Goal: Transaction & Acquisition: Book appointment/travel/reservation

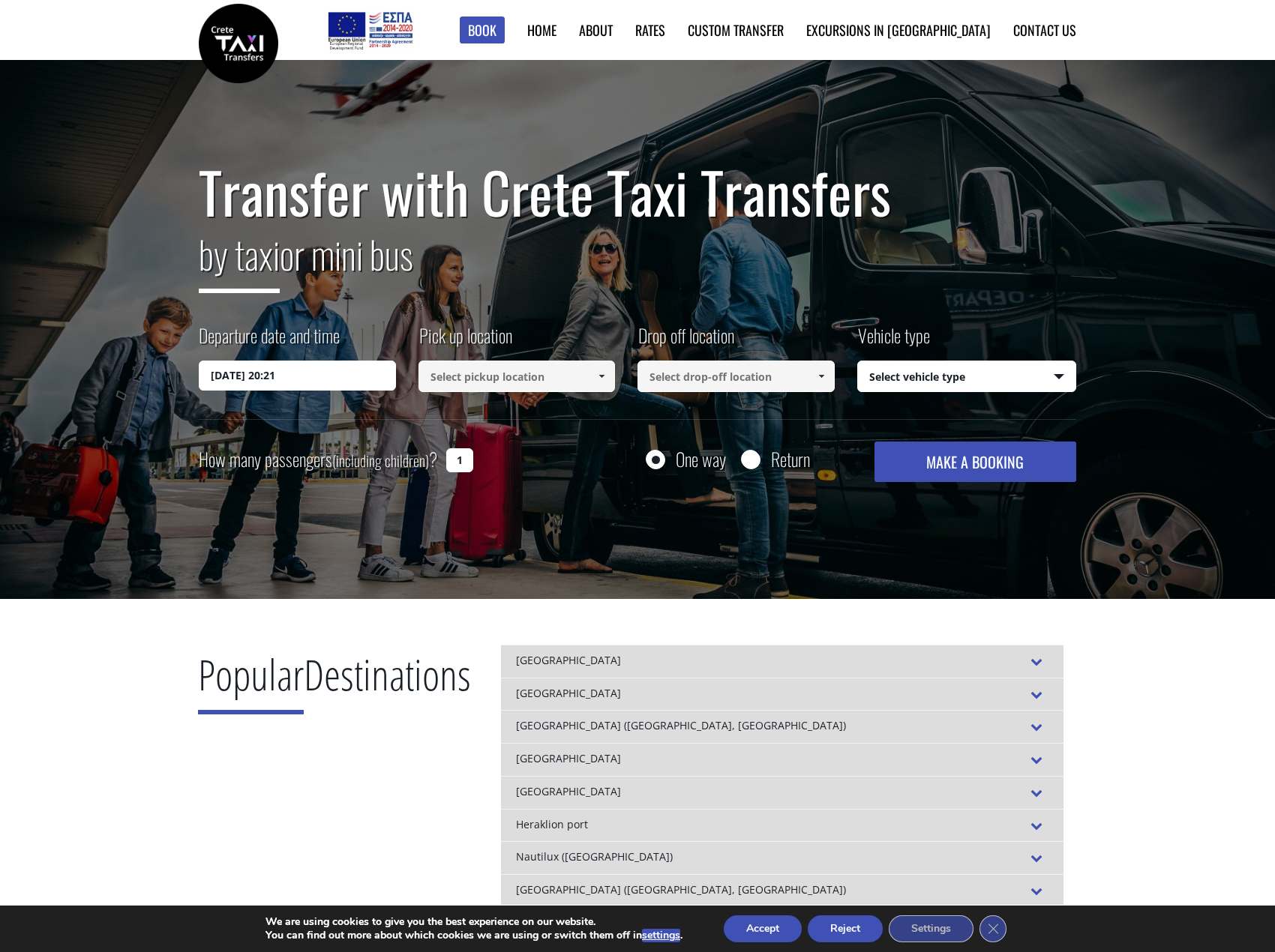
click at [753, 460] on input "Return" at bounding box center [750, 461] width 18 height 18
radio input "true"
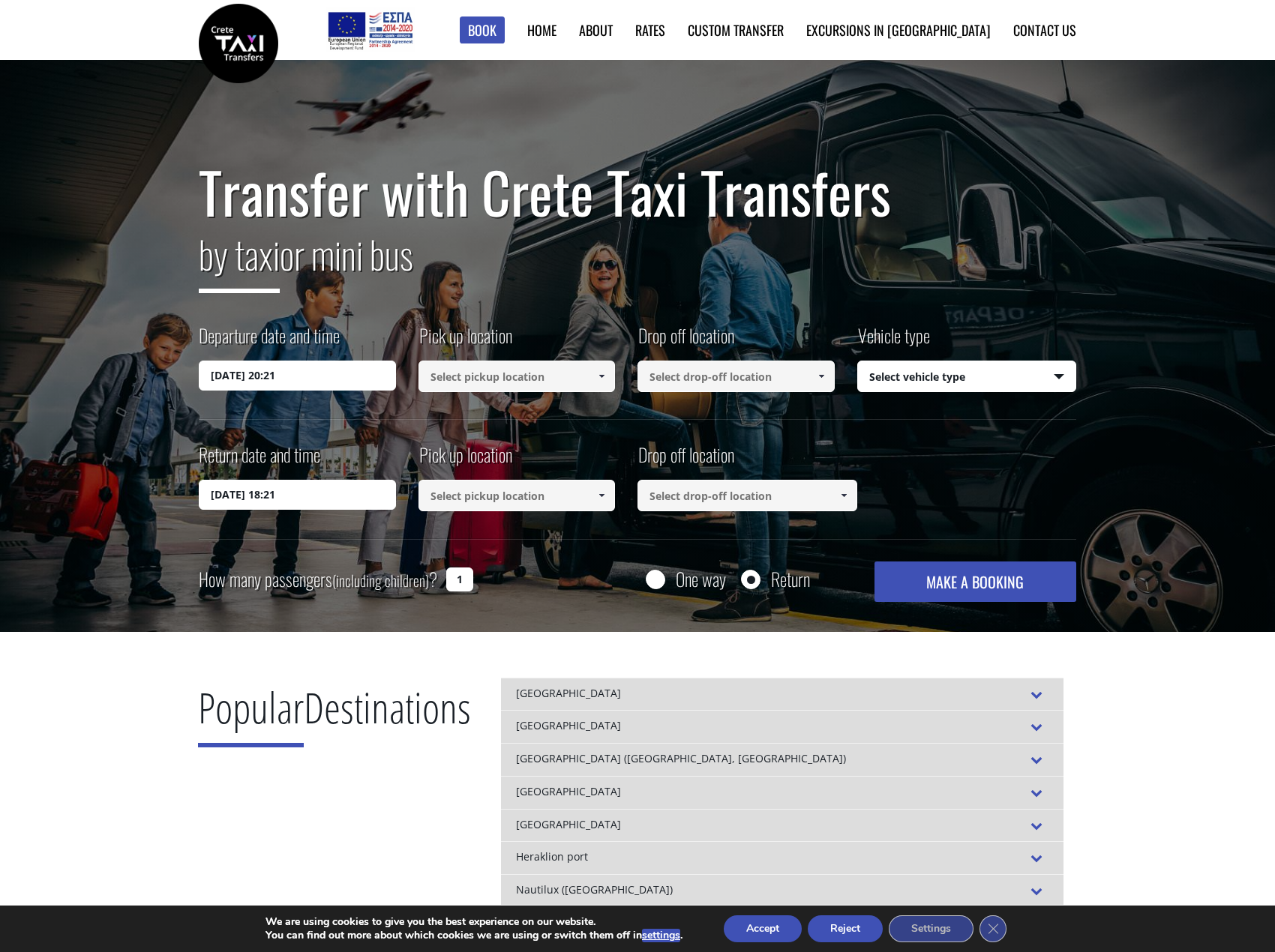
click at [653, 577] on input "One way" at bounding box center [654, 580] width 18 height 18
radio input "true"
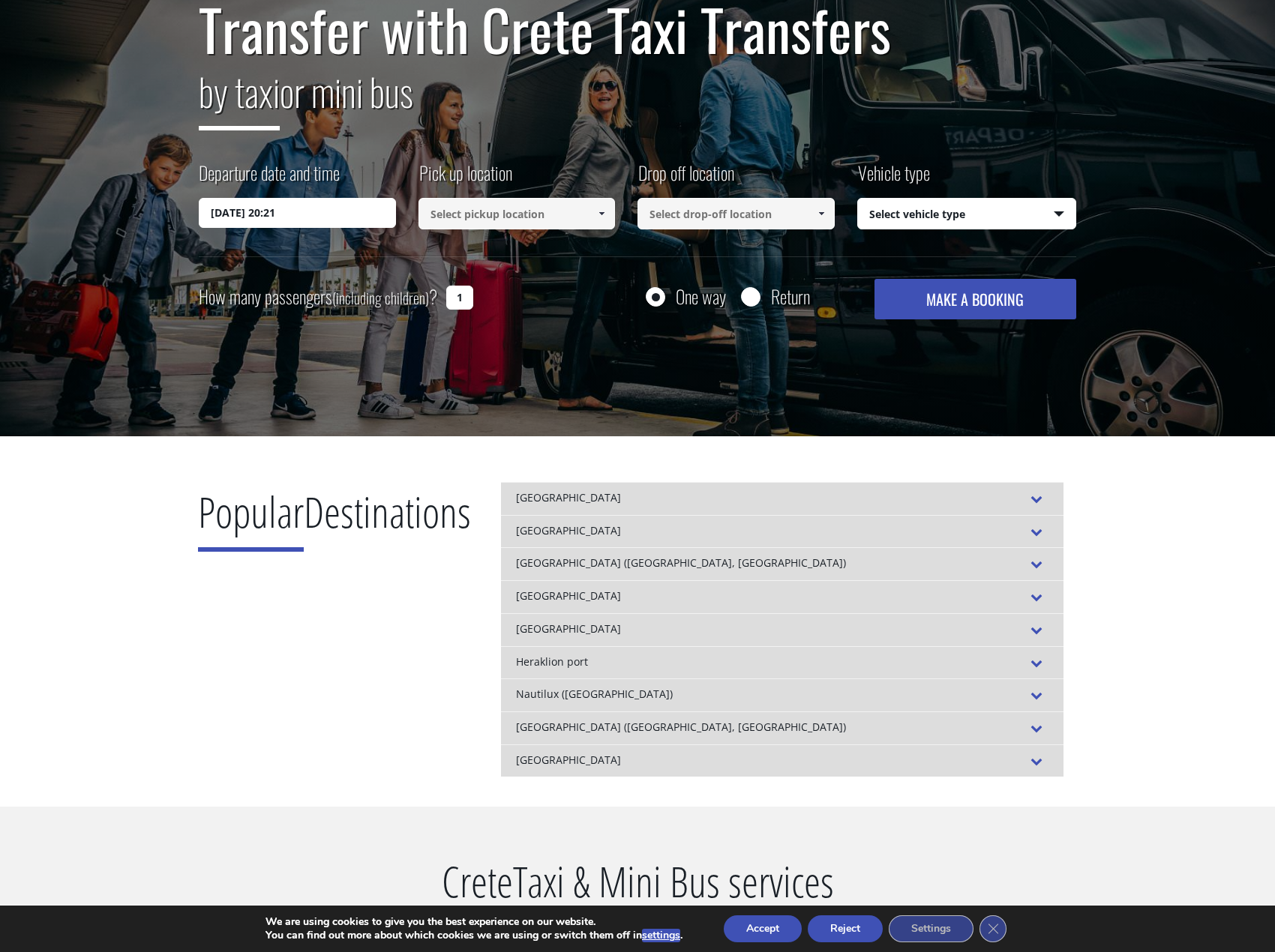
scroll to position [75, 0]
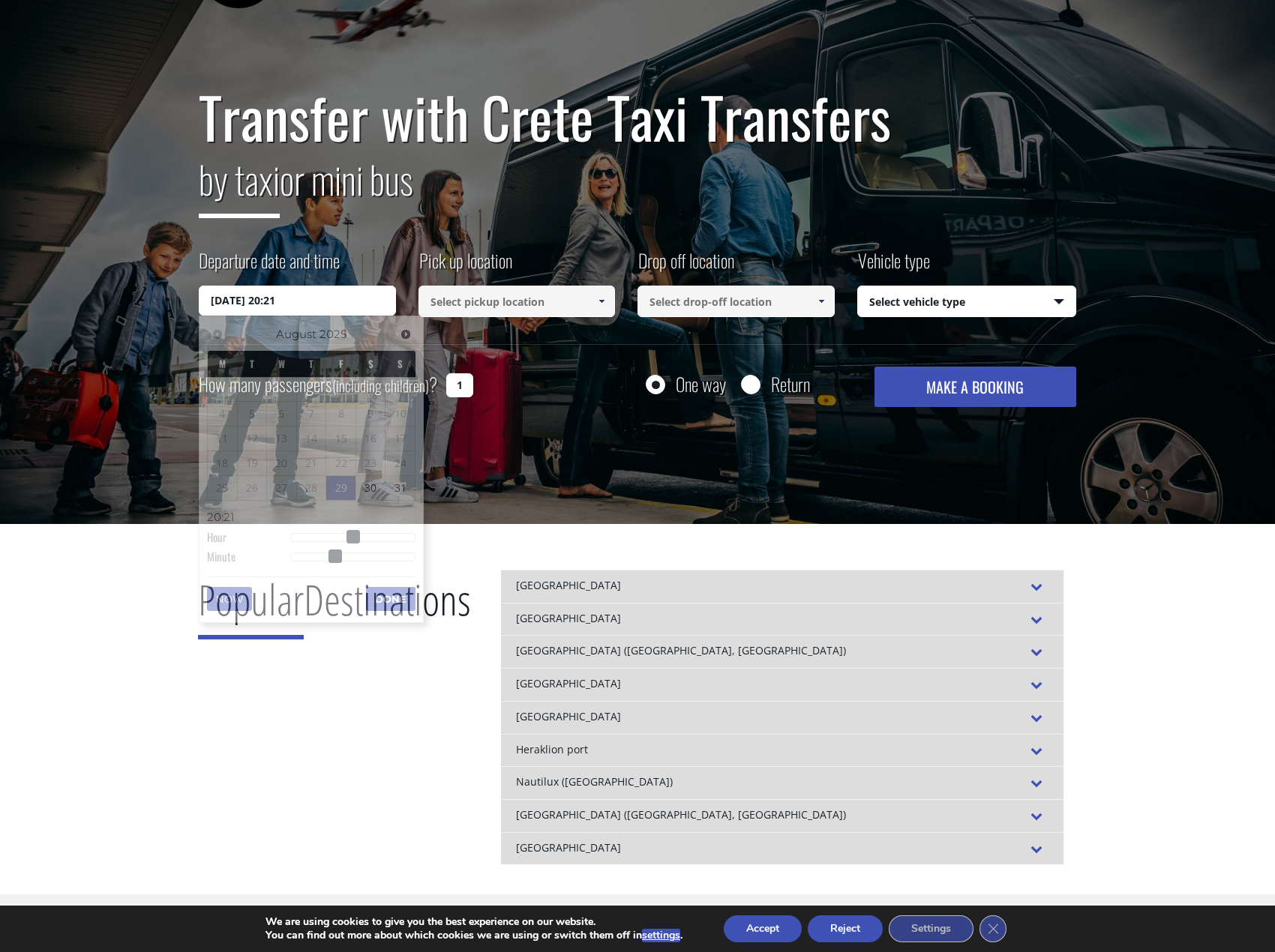
click at [314, 291] on input "29/08/2025 20:21" at bounding box center [297, 300] width 197 height 30
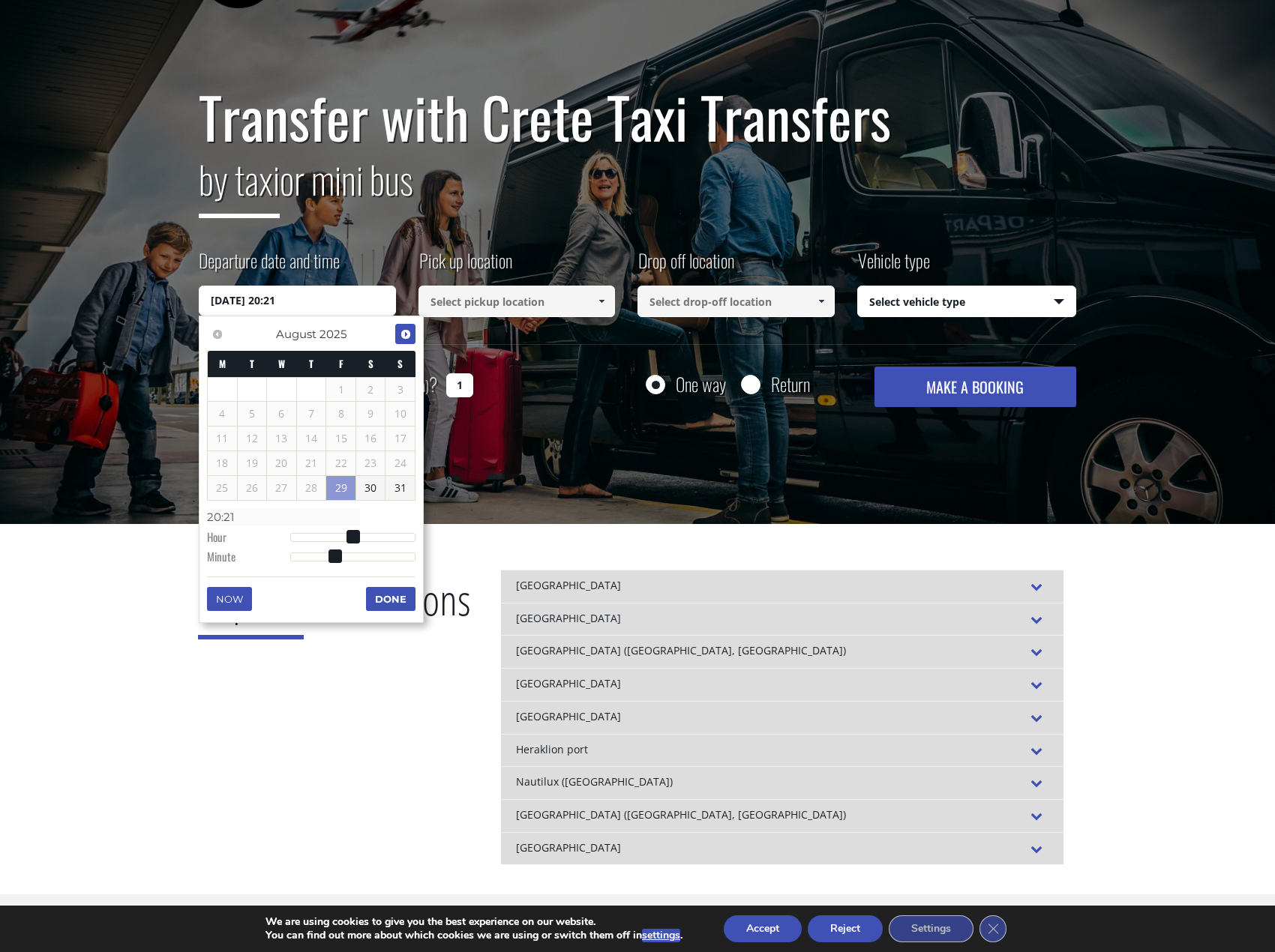
click at [412, 330] on link "Next" at bounding box center [404, 334] width 20 height 20
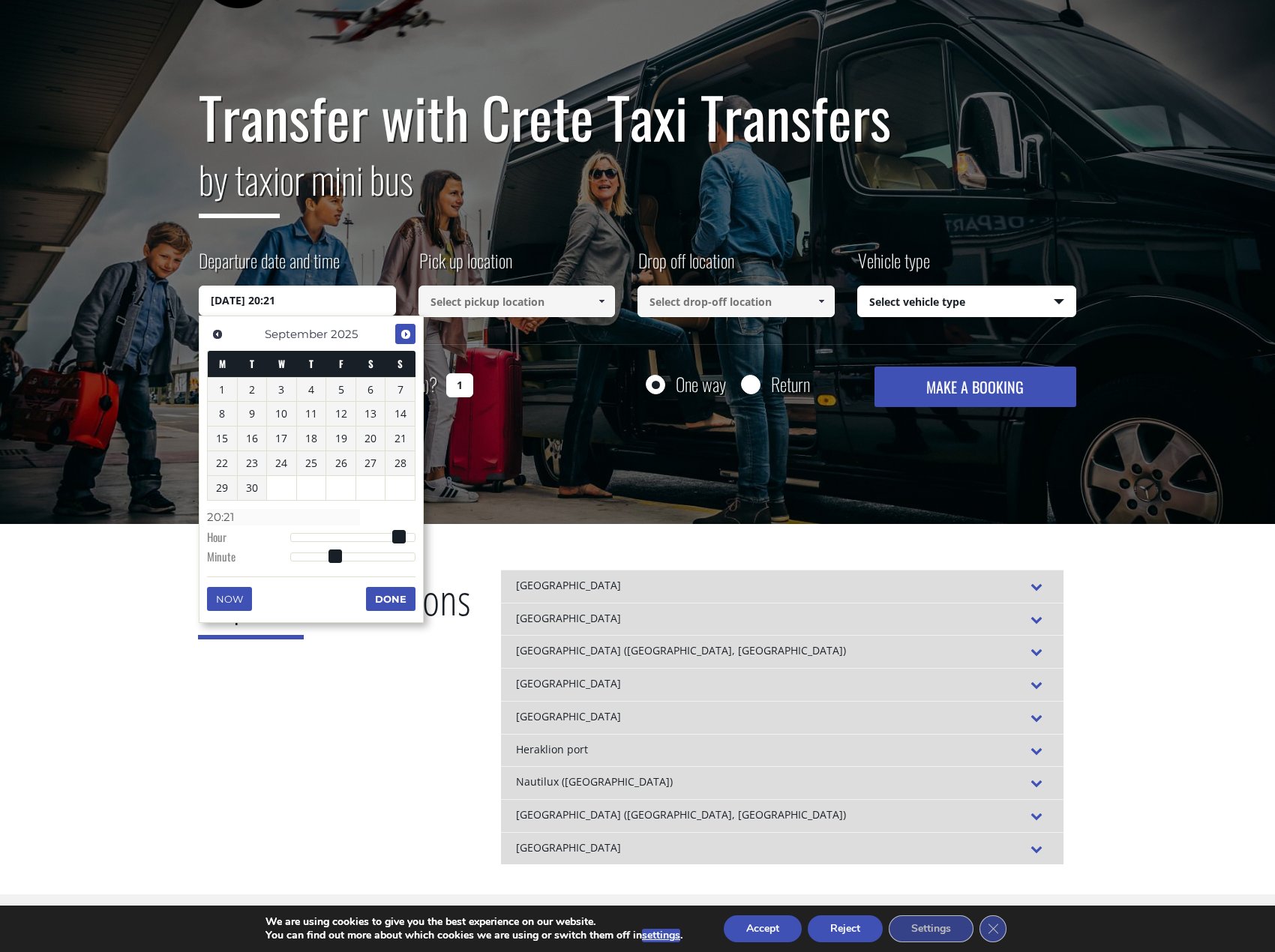
click at [412, 330] on link "Next" at bounding box center [404, 334] width 20 height 20
click at [349, 414] on link "10" at bounding box center [341, 413] width 29 height 24
click at [394, 602] on button "Done" at bounding box center [390, 599] width 49 height 24
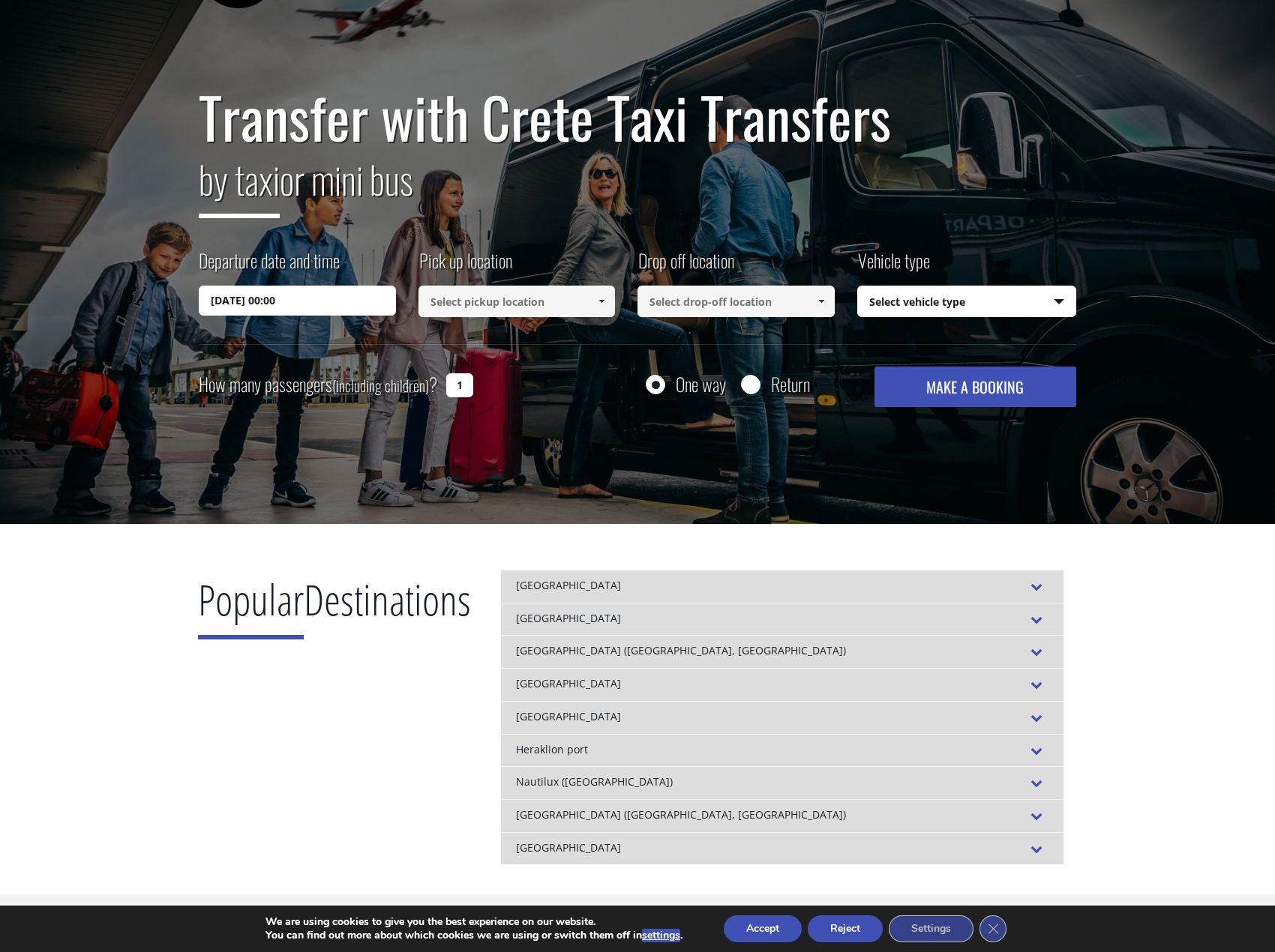
click at [508, 298] on input at bounding box center [517, 301] width 197 height 32
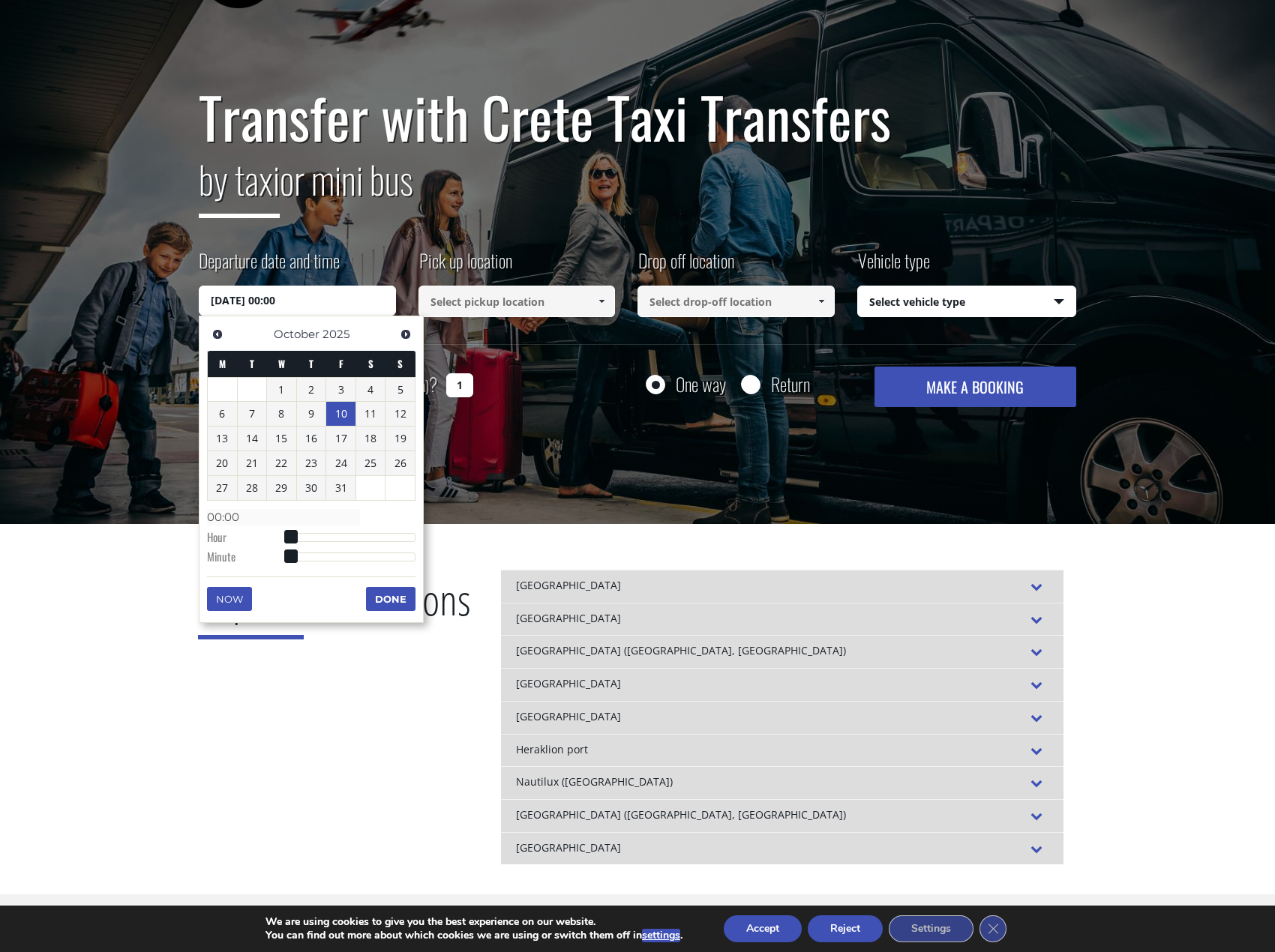
drag, startPoint x: 272, startPoint y: 297, endPoint x: 321, endPoint y: 302, distance: 49.3
click at [321, 302] on input "10/10/2025 00:00" at bounding box center [297, 300] width 197 height 30
type input "10/10/2025 01:00"
type input "01:00"
type input "10/10/2025 02:00"
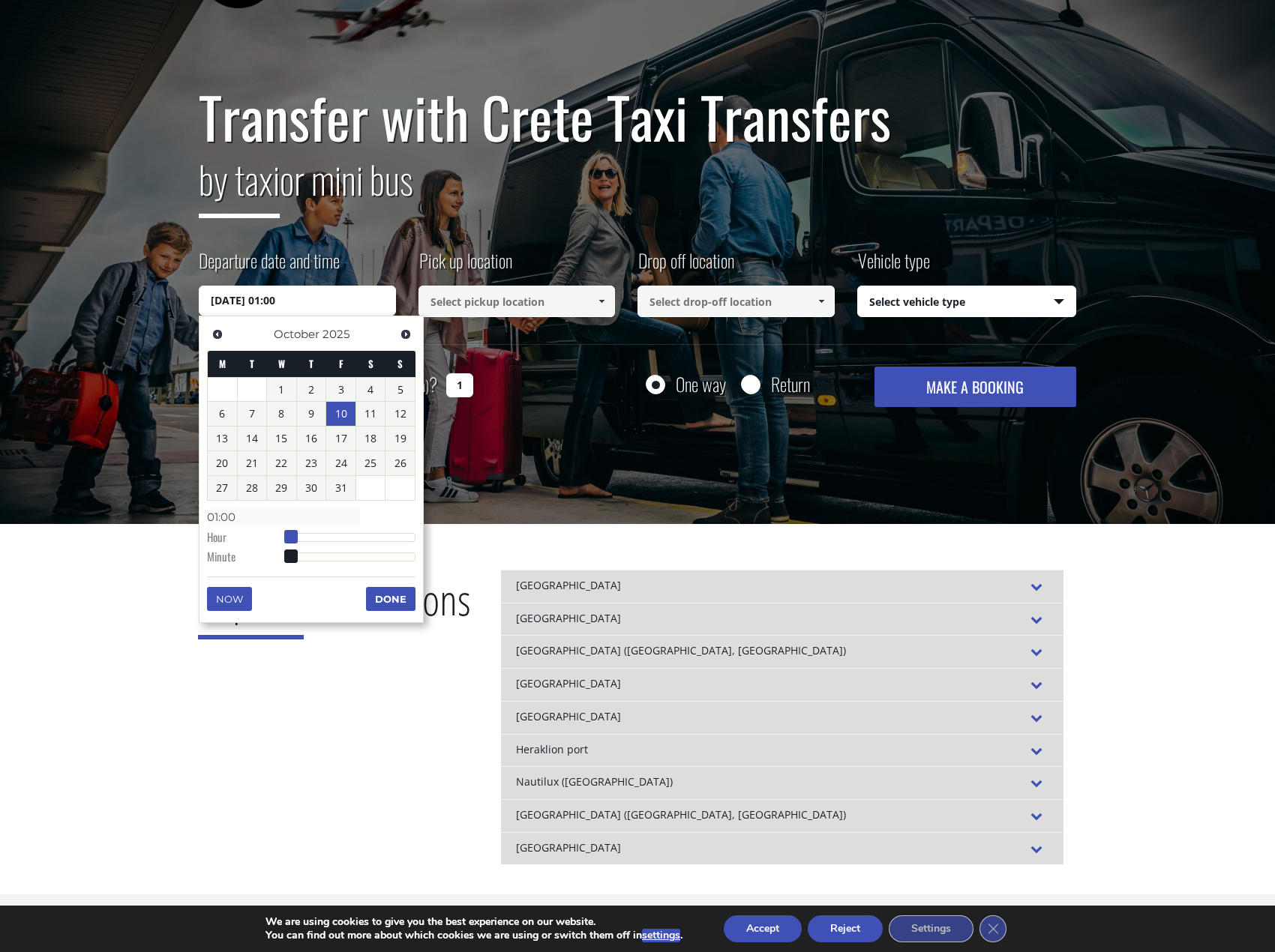
type input "02:00"
type input "10/10/2025 03:00"
type input "03:00"
type input "10/10/2025 04:00"
type input "04:00"
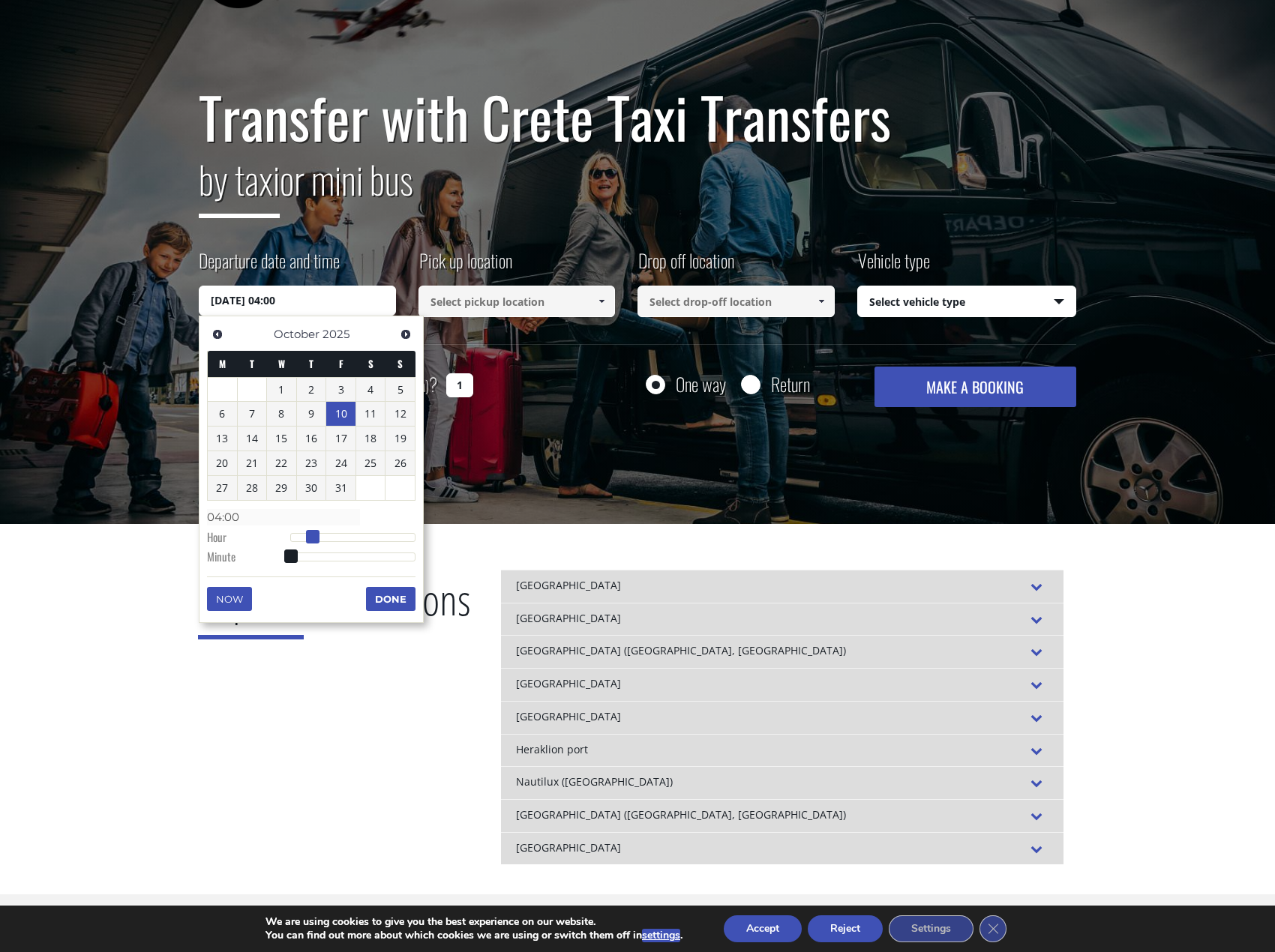
type input "10/10/2025 05:00"
type input "05:00"
type input "10/10/2025 06:00"
type input "06:00"
type input "10/10/2025 07:00"
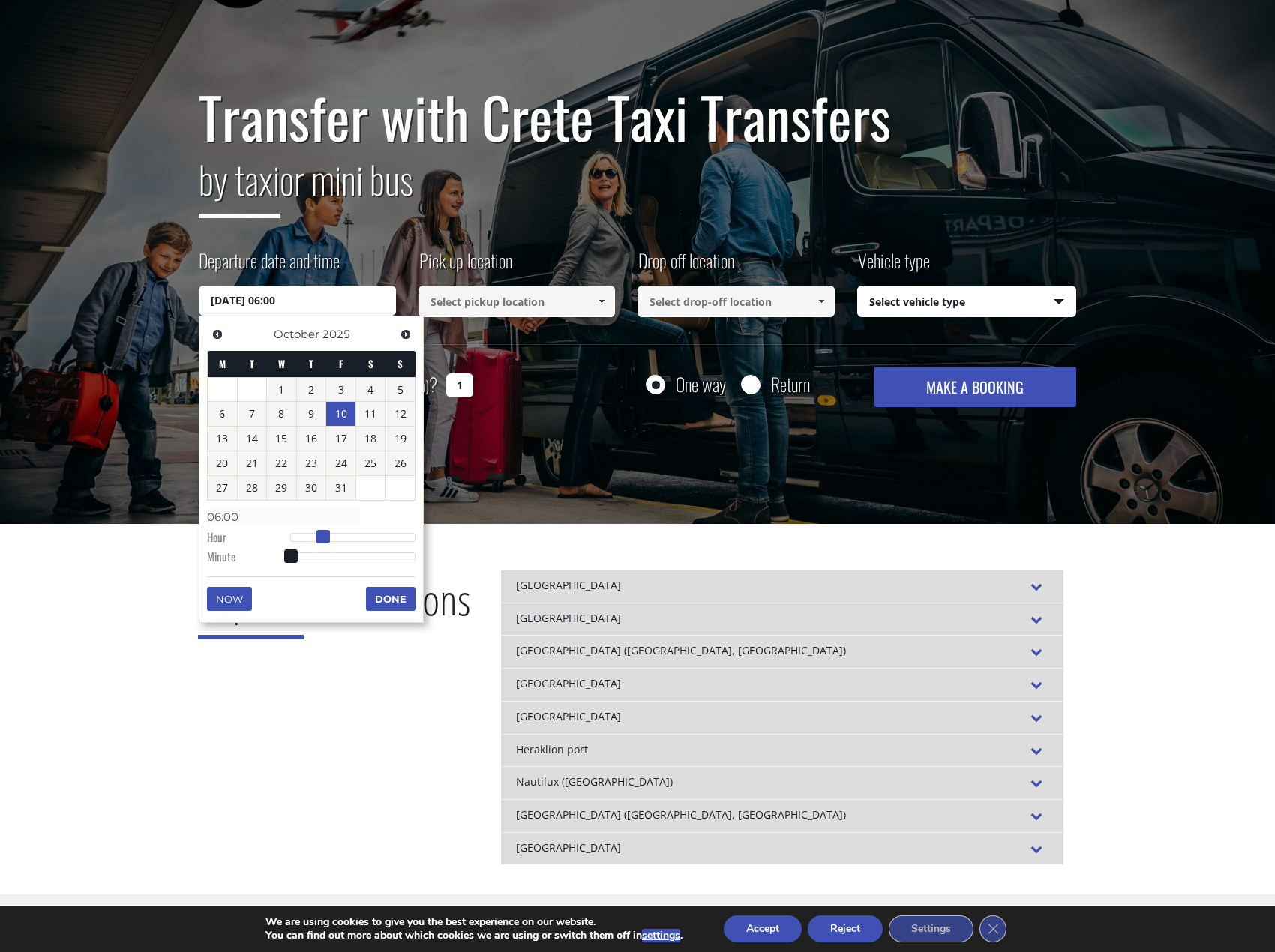
type input "07:00"
type input "10/10/2025 08:00"
type input "08:00"
type input "10/10/2025 09:00"
type input "09:00"
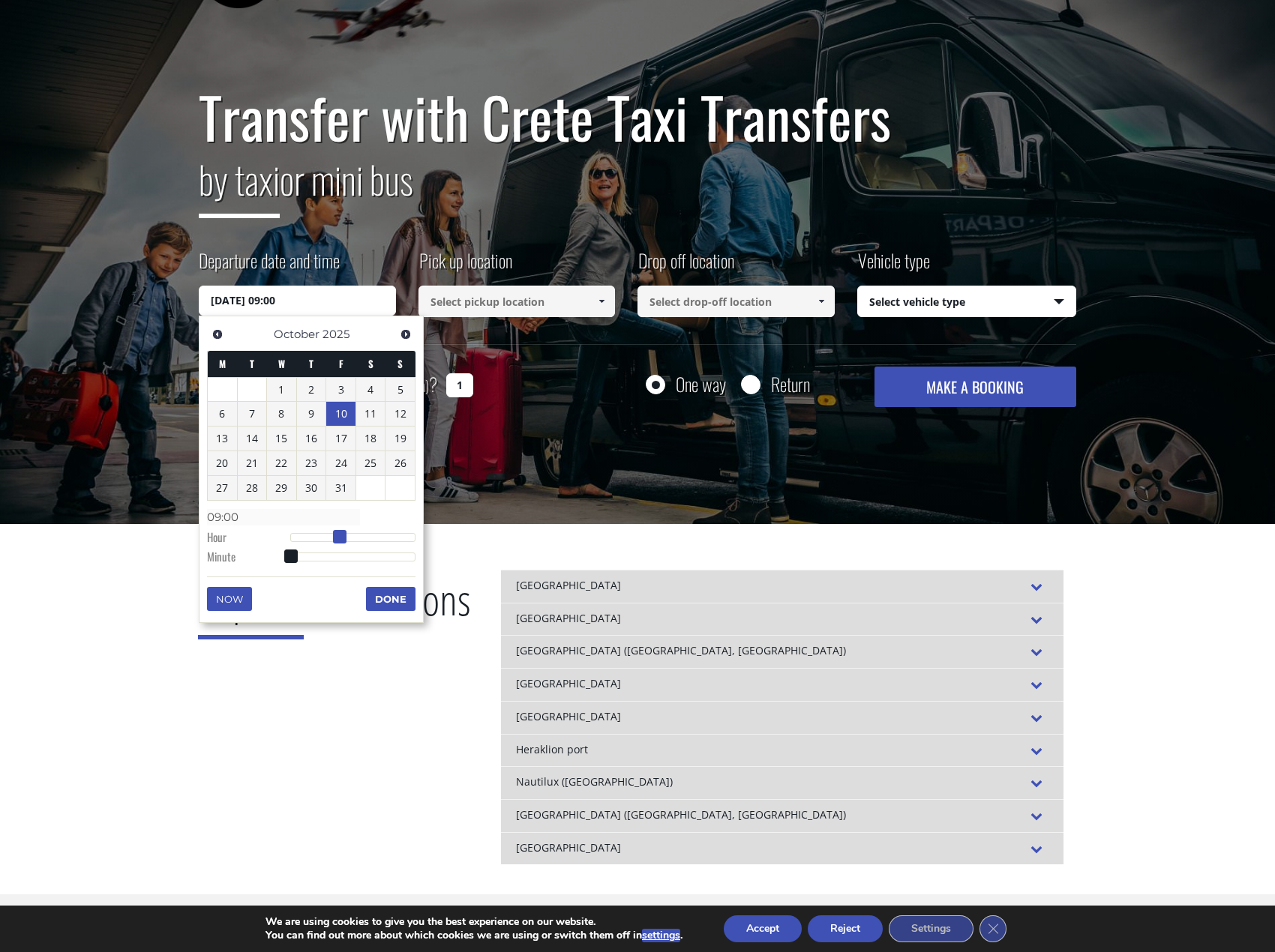
drag, startPoint x: 291, startPoint y: 532, endPoint x: 341, endPoint y: 539, distance: 50.5
click at [341, 539] on span at bounding box center [340, 537] width 14 height 14
type input "10/10/2025 09:01"
type input "09:01"
type input "10/10/2025 09:02"
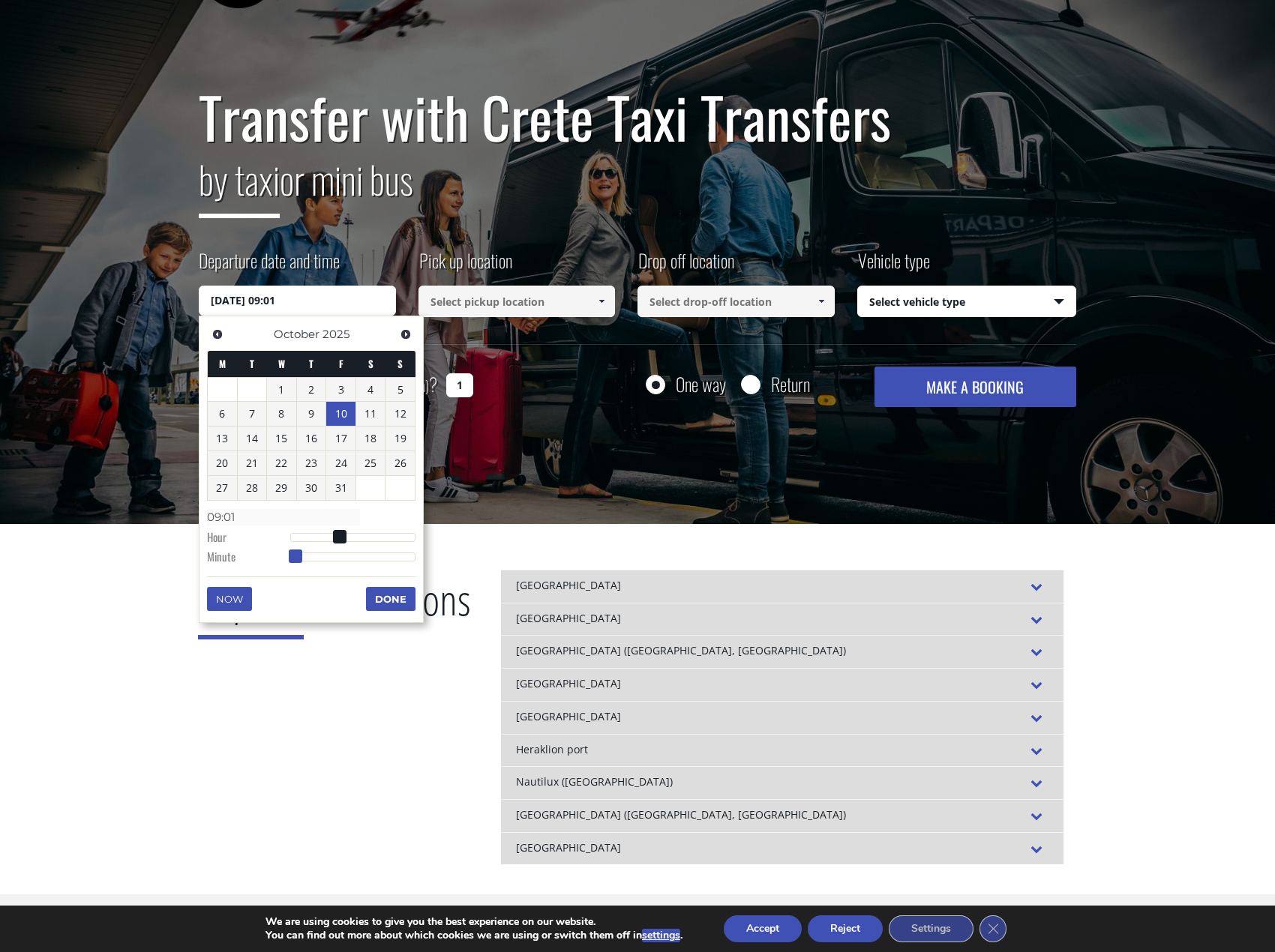
type input "09:02"
type input "10/10/2025 09:04"
type input "09:04"
type input "10/10/2025 09:05"
type input "09:05"
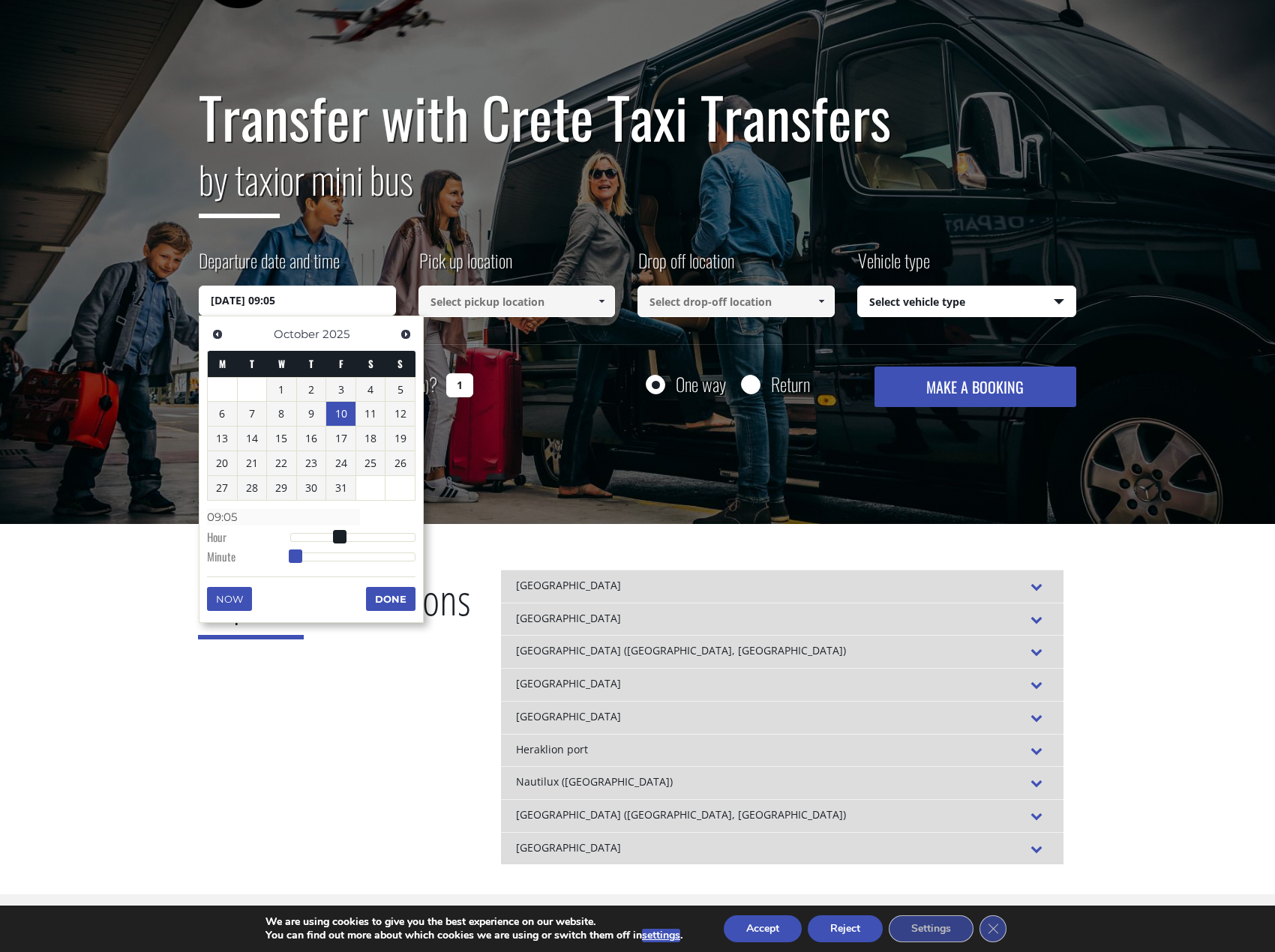
type input "10/10/2025 09:08"
type input "09:08"
type input "10/10/2025 09:10"
type input "09:10"
type input "10/10/2025 09:11"
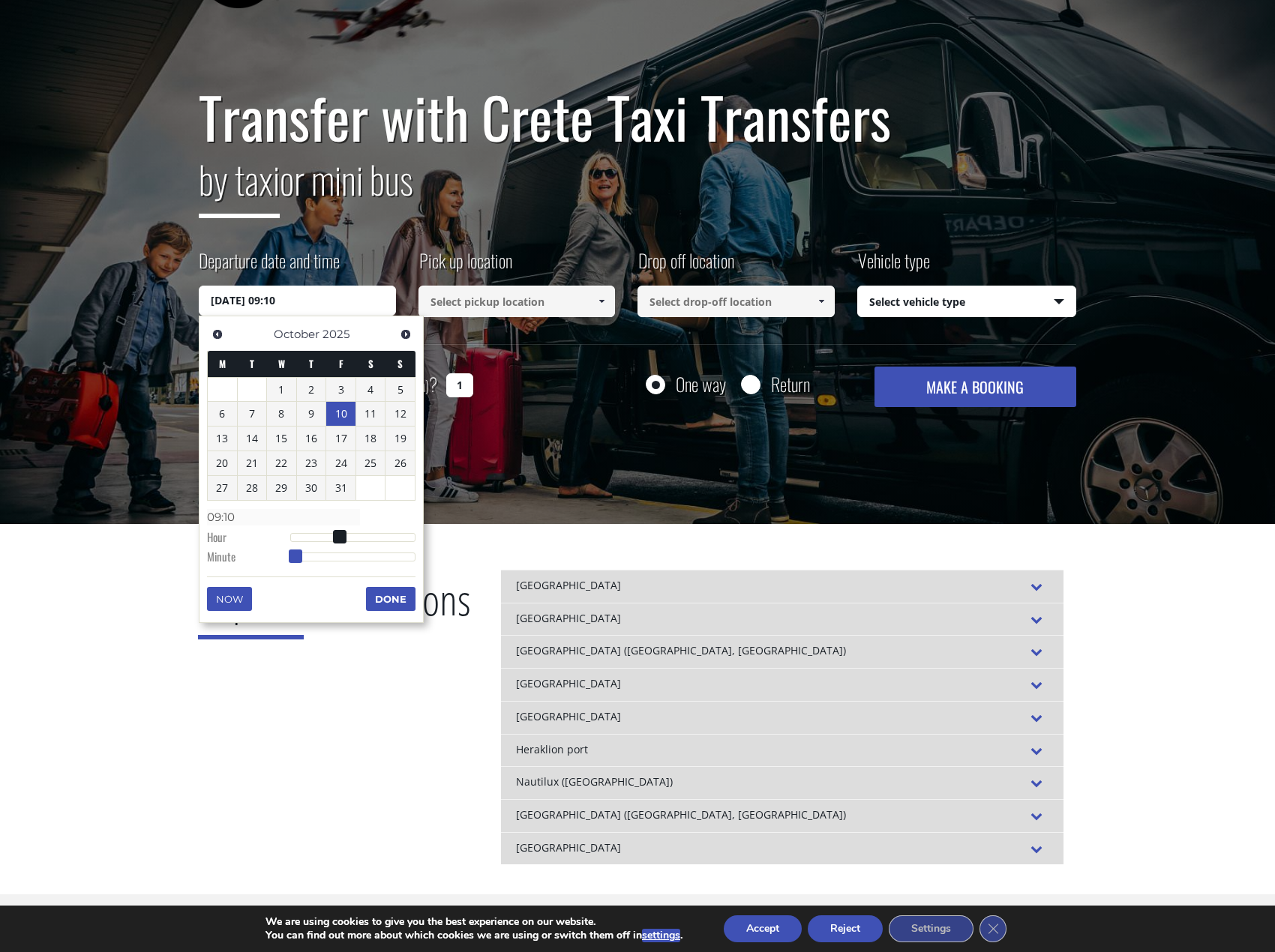
type input "09:11"
type input "10/10/2025 09:12"
type input "09:12"
type input "10/10/2025 09:13"
type input "09:13"
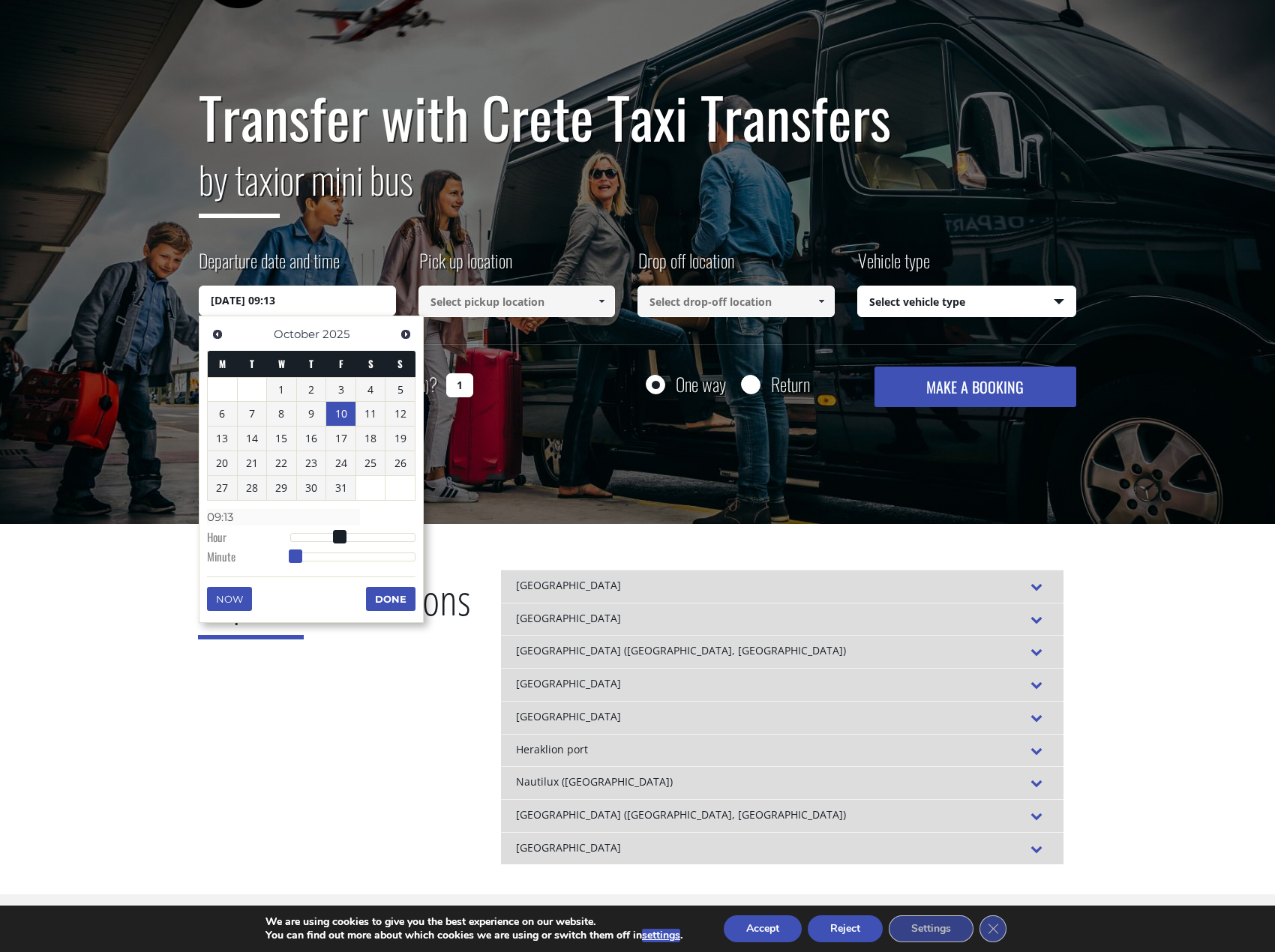
type input "10/10/2025 09:14"
type input "09:14"
type input "10/10/2025 09:15"
type input "09:15"
type input "10/10/2025 09:16"
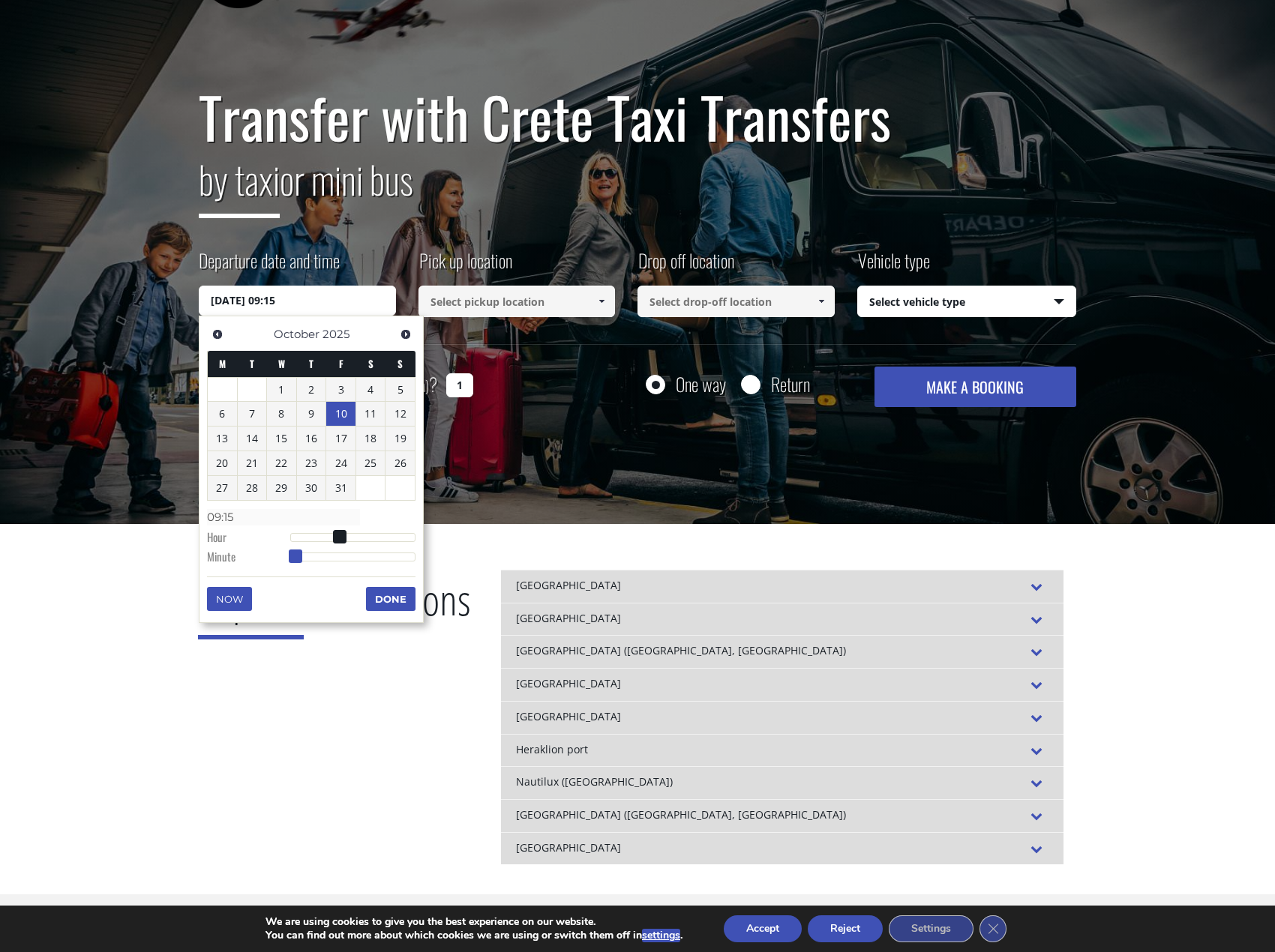
type input "09:16"
type input "10/10/2025 09:17"
type input "09:17"
type input "10/10/2025 09:18"
type input "09:18"
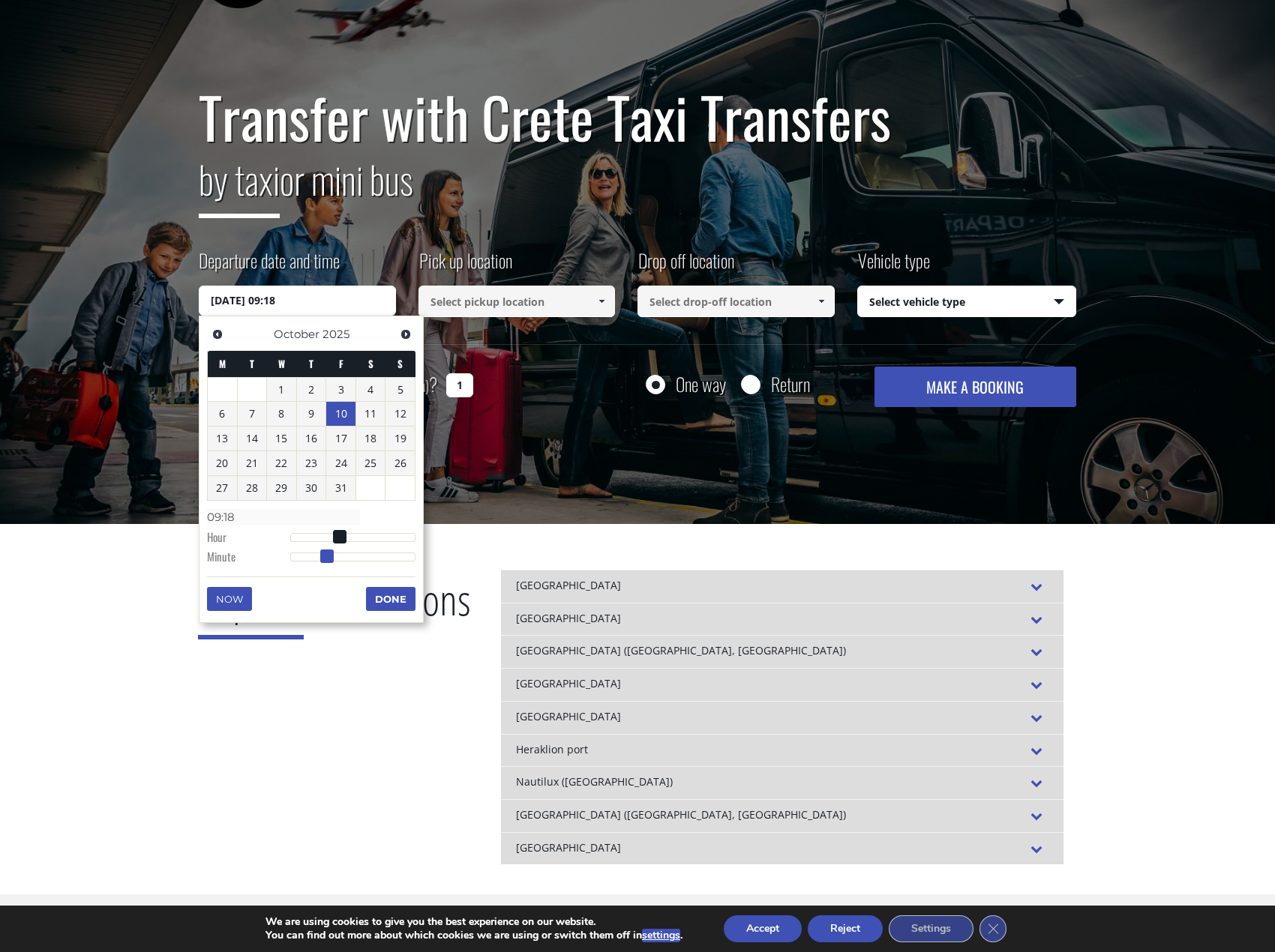
type input "10/10/2025 09:19"
type input "09:19"
type input "10/10/2025 09:20"
type input "09:20"
type input "10/10/2025 09:21"
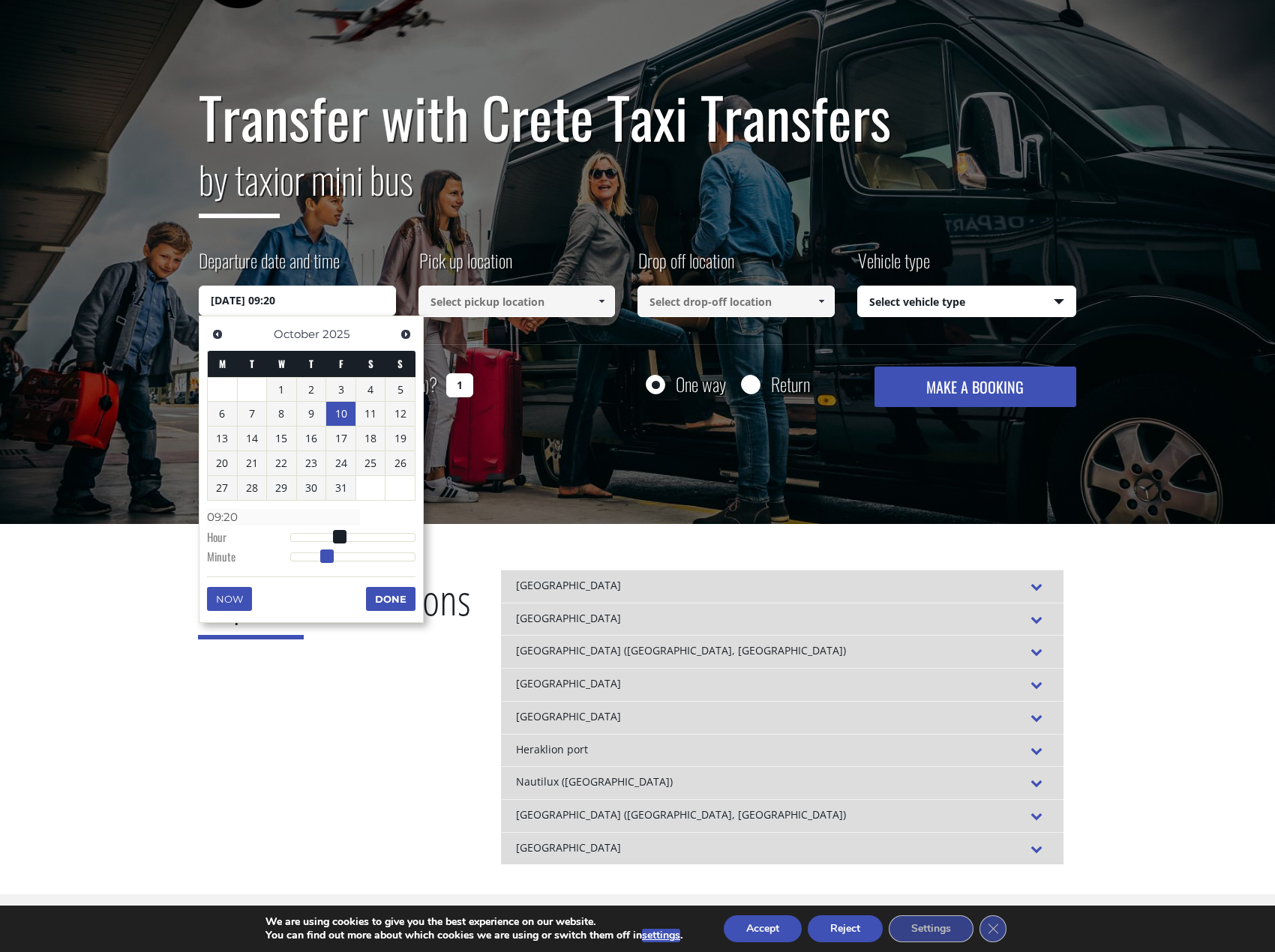
type input "09:21"
type input "10/10/2025 09:22"
type input "09:22"
type input "10/10/2025 09:21"
type input "09:21"
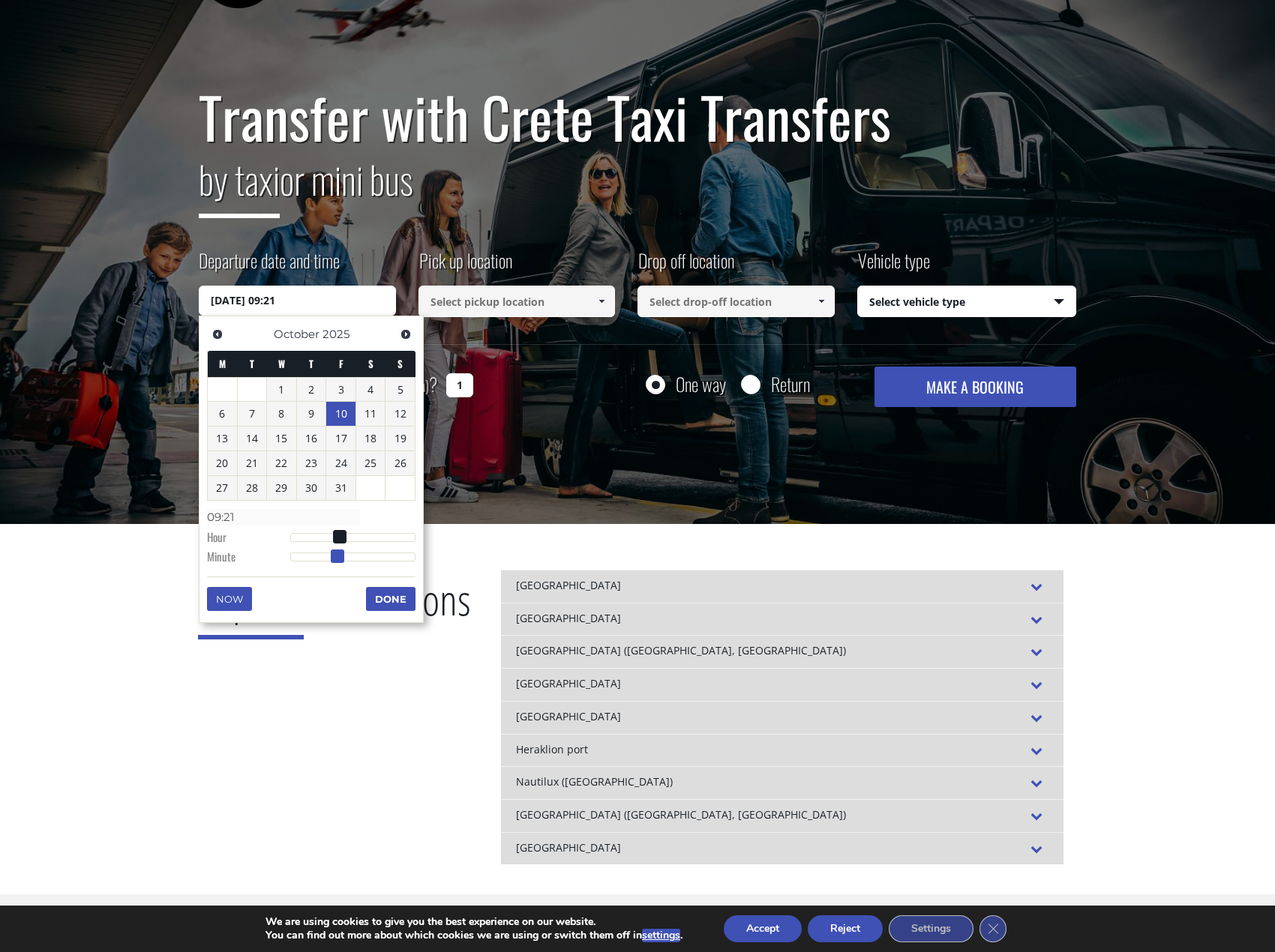
type input "10/10/2025 09:20"
type input "09:20"
type input "10/10/2025 09:19"
type input "09:19"
type input "10/10/2025 09:18"
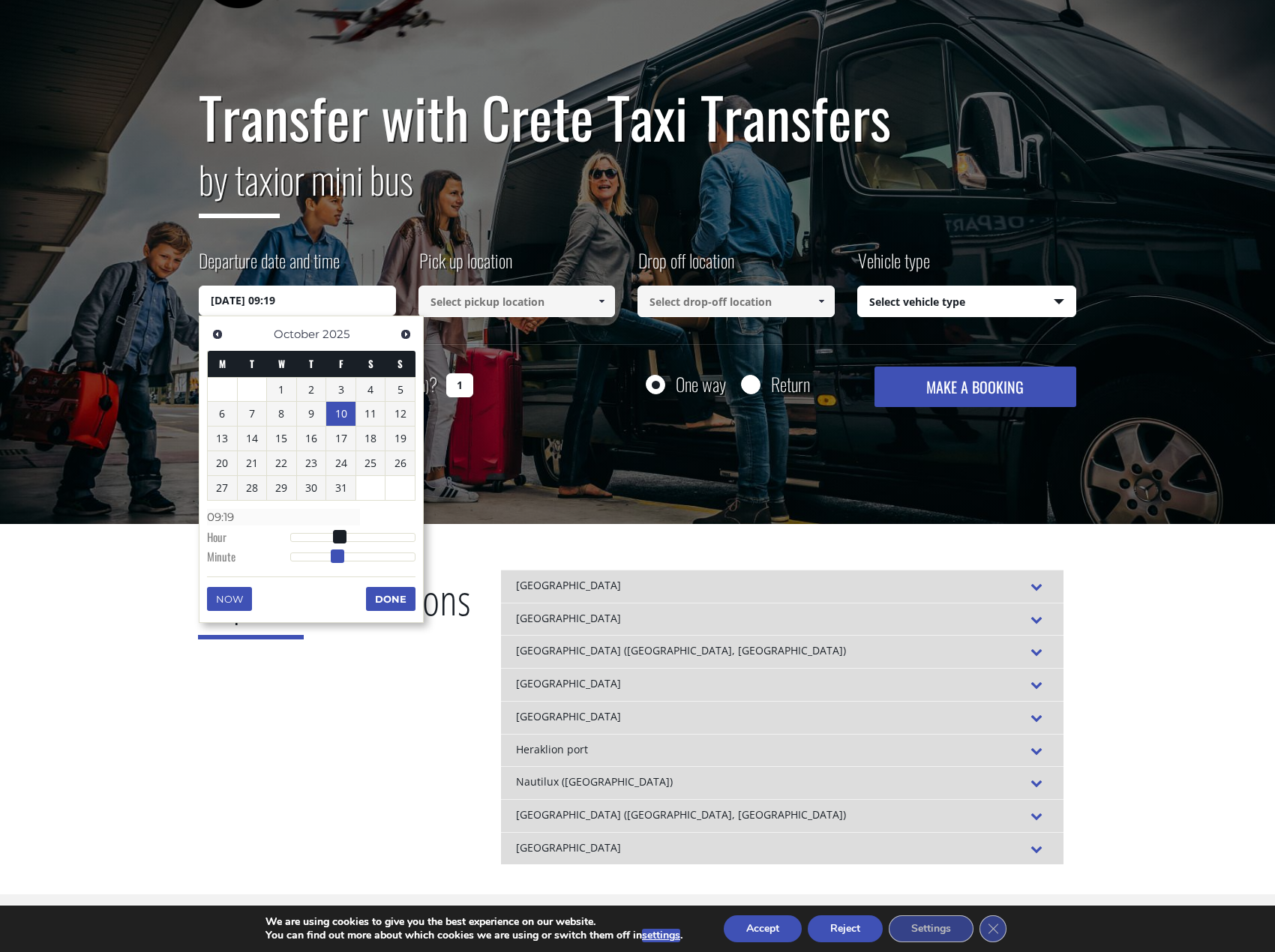
type input "09:18"
type input "10/10/2025 09:17"
type input "09:17"
type input "10/10/2025 09:16"
type input "09:16"
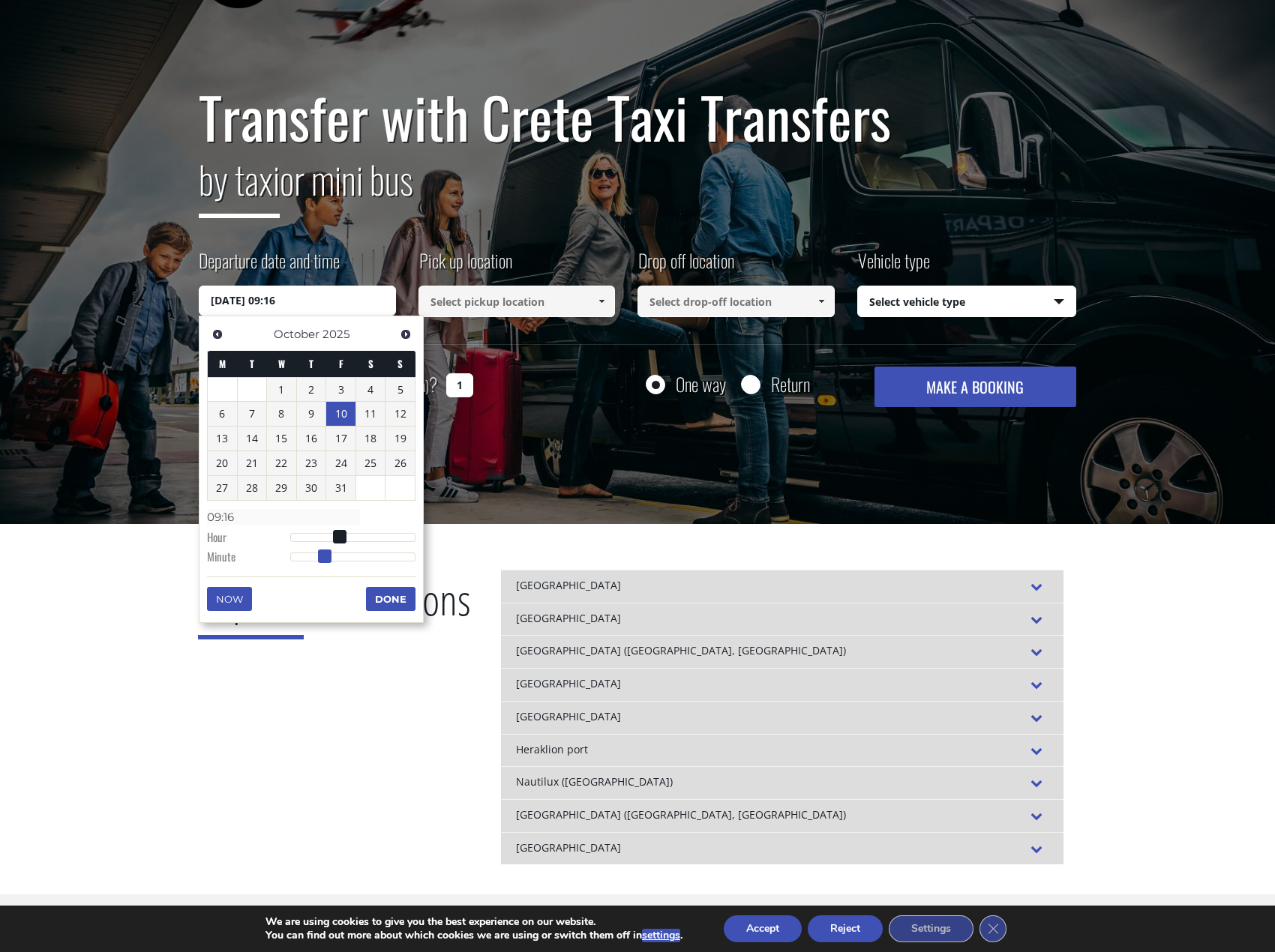
type input "10/10/2025 09:15"
type input "09:15"
type input "10/10/2025 09:14"
type input "09:14"
type input "10/10/2025 09:13"
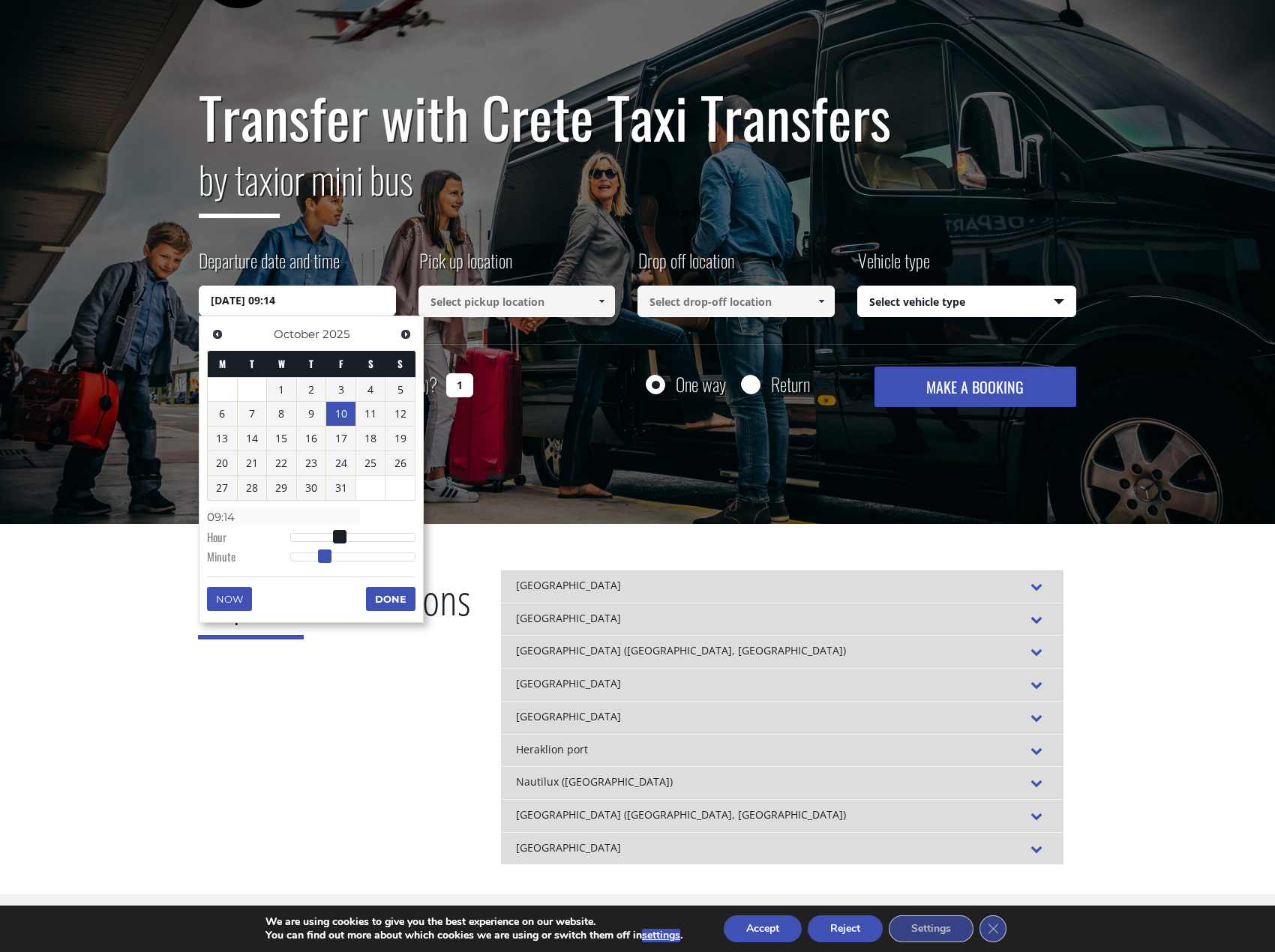
type input "09:13"
type input "10/10/2025 09:12"
type input "09:12"
type input "10/10/2025 09:11"
type input "09:11"
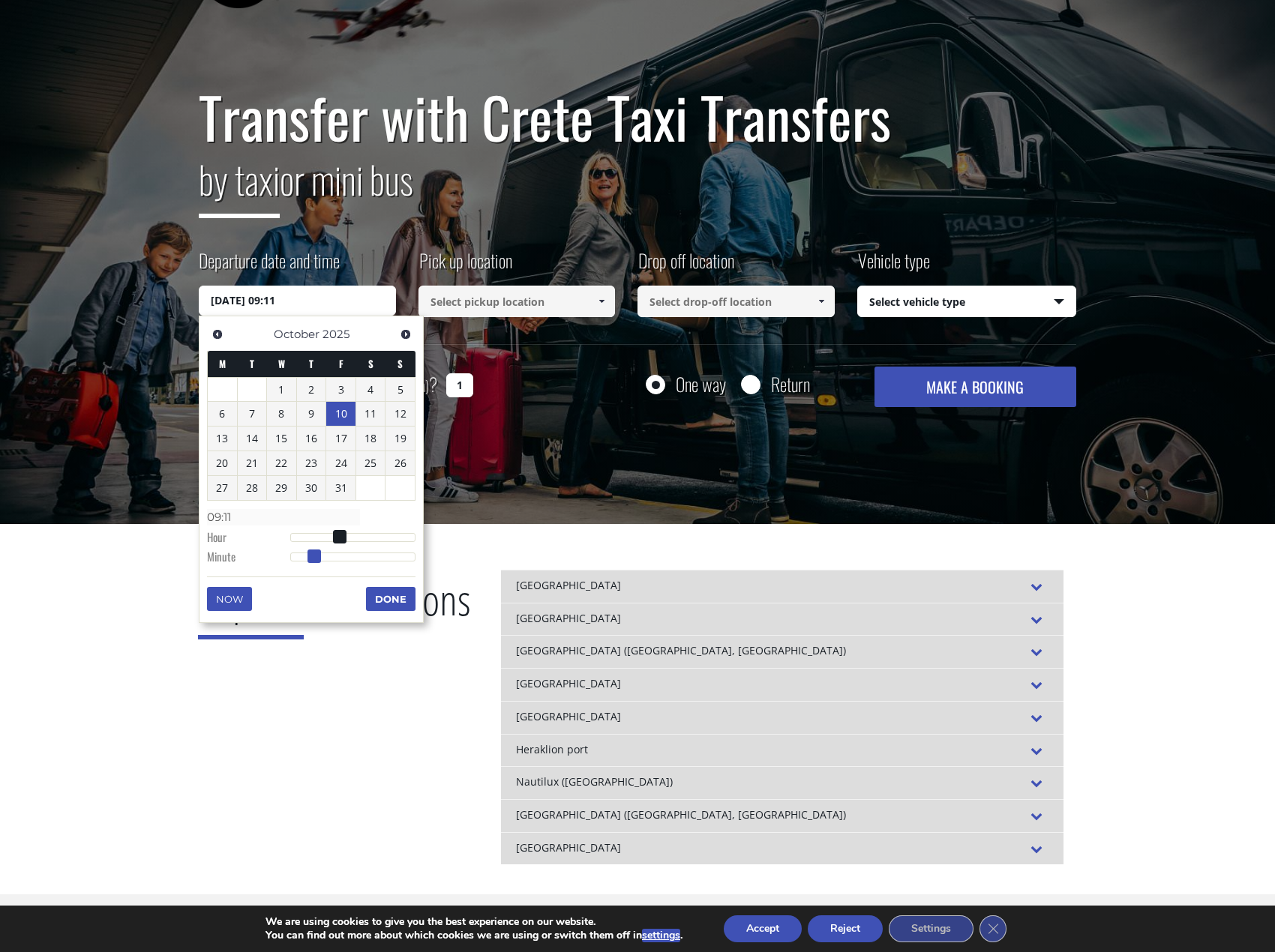
type input "10/10/2025 09:10"
type input "09:10"
drag, startPoint x: 291, startPoint y: 558, endPoint x: 311, endPoint y: 551, distance: 21.2
click at [311, 551] on span at bounding box center [311, 556] width 14 height 14
click at [399, 602] on button "Done" at bounding box center [390, 599] width 49 height 24
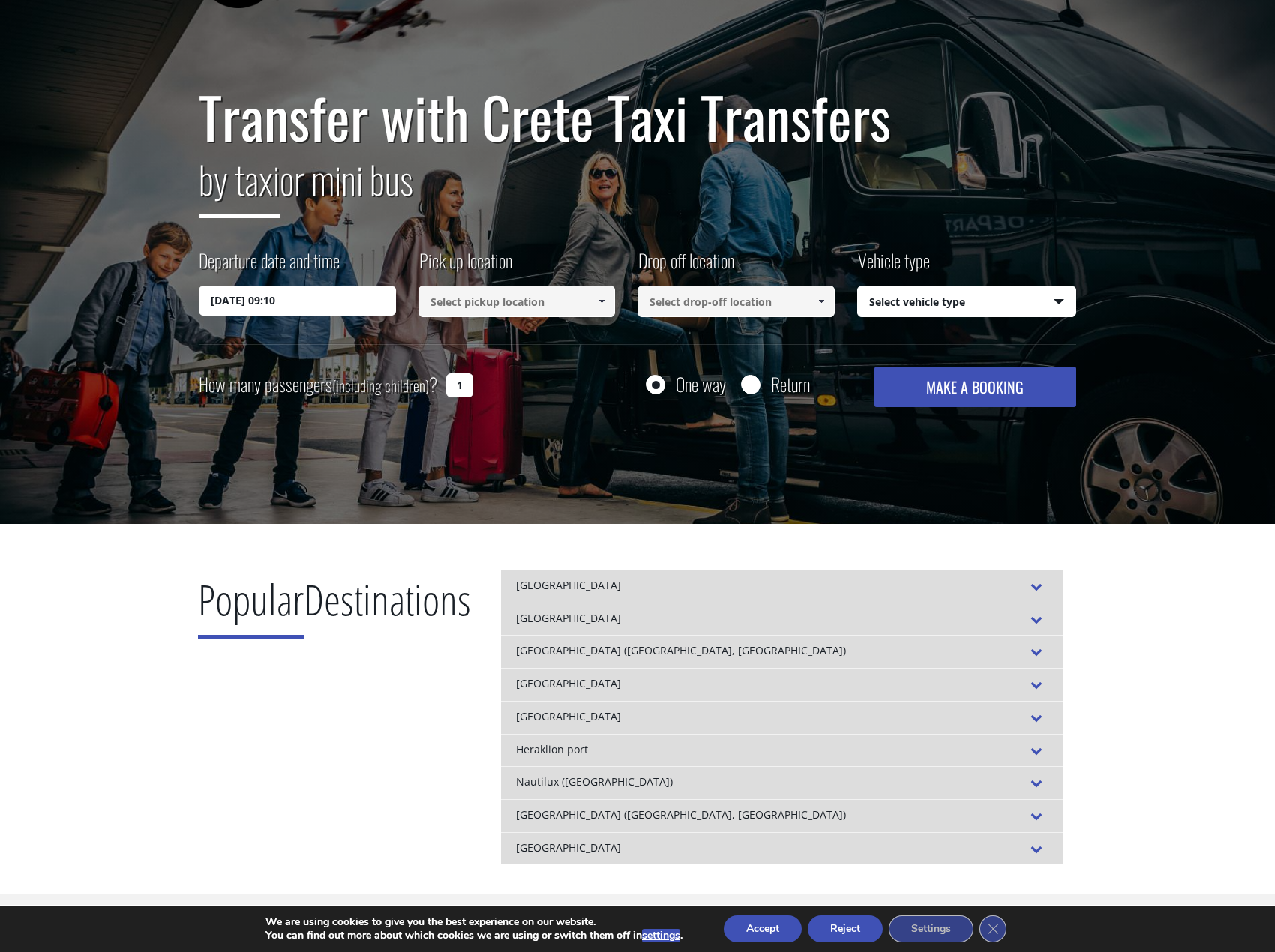
click at [514, 296] on input at bounding box center [517, 301] width 197 height 32
click at [534, 304] on input at bounding box center [517, 301] width 197 height 32
click at [601, 302] on span at bounding box center [601, 301] width 12 height 12
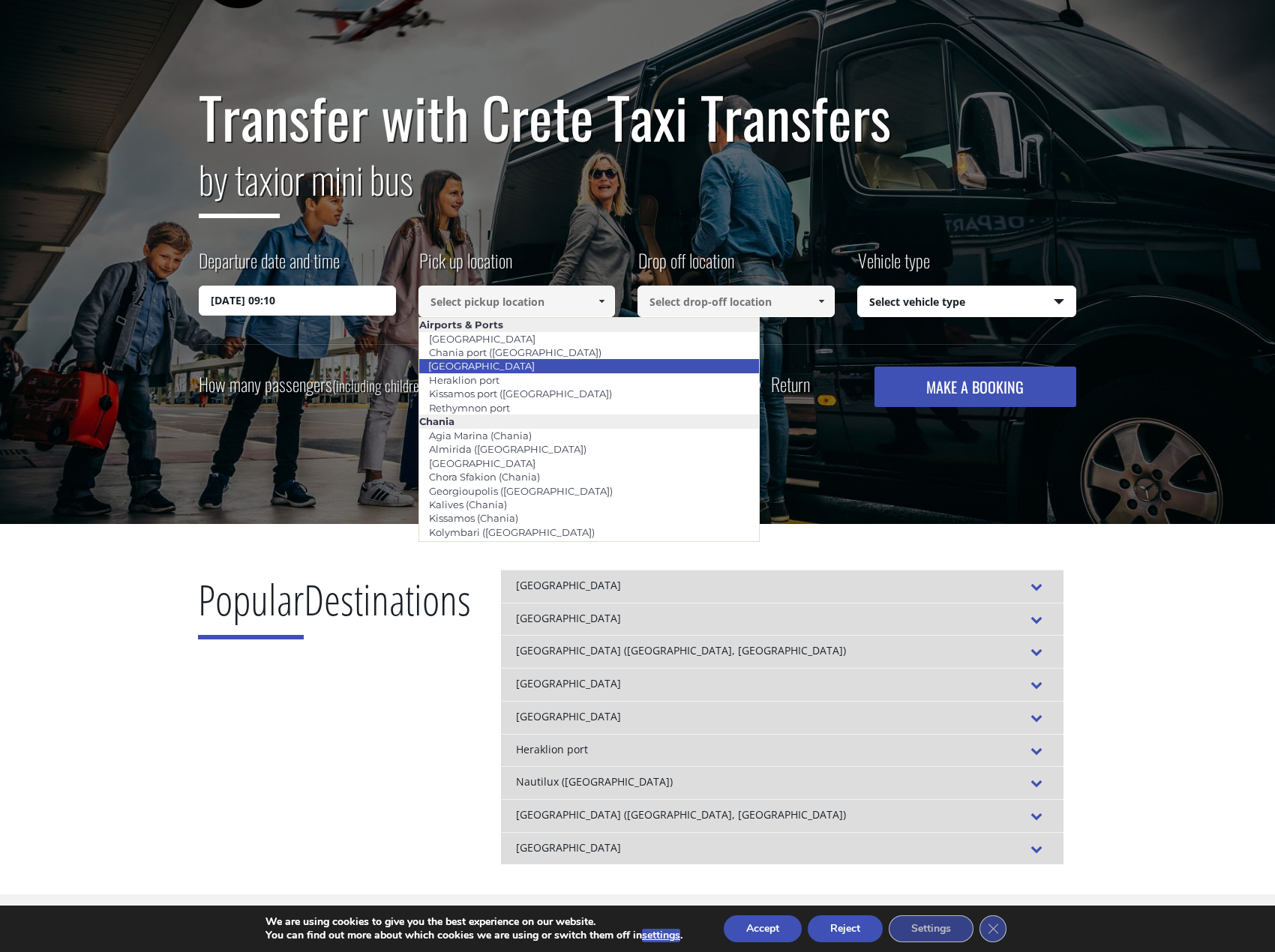
click at [574, 368] on li "[GEOGRAPHIC_DATA]" at bounding box center [589, 366] width 341 height 14
type input "[GEOGRAPHIC_DATA]"
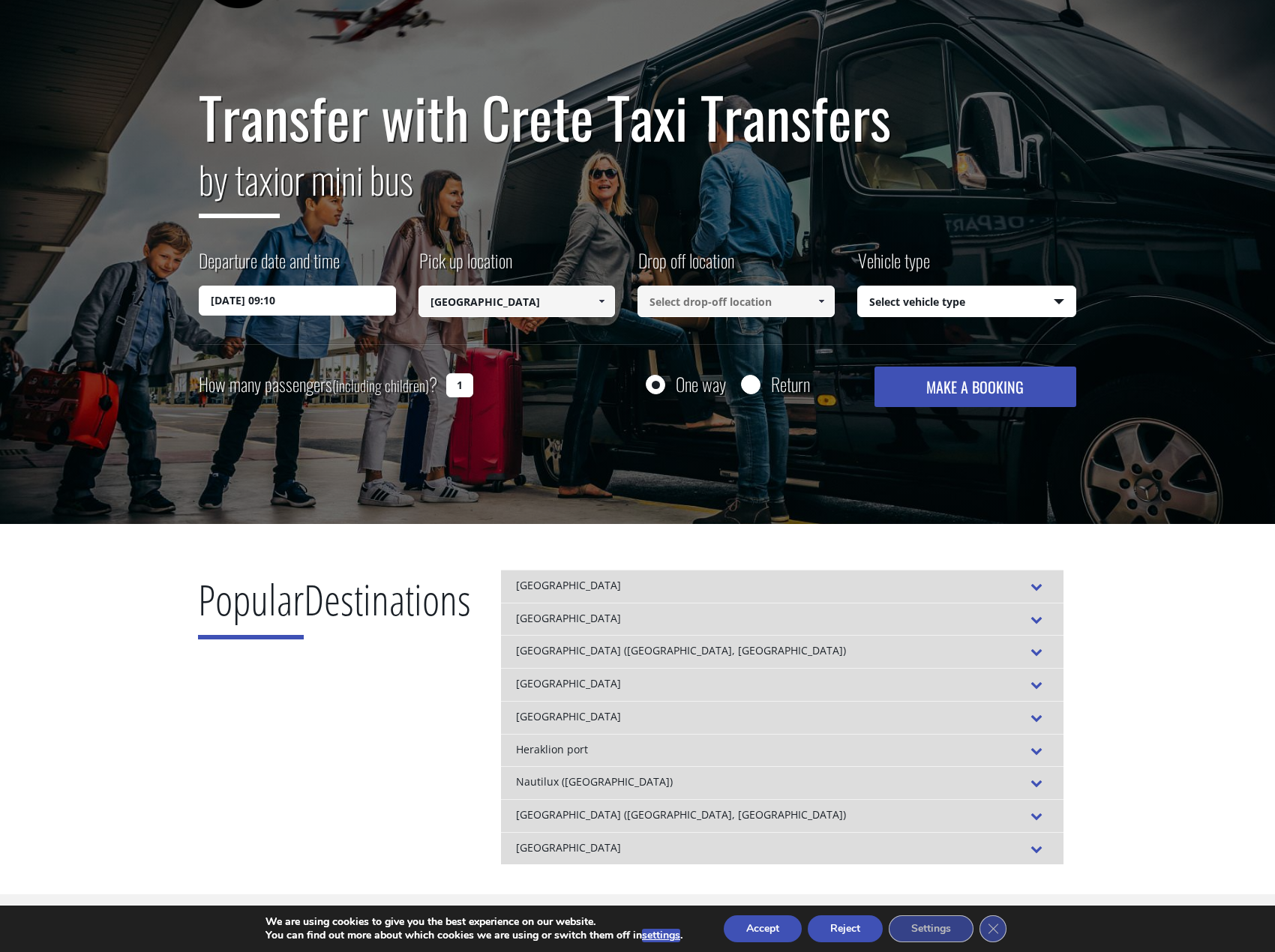
click at [790, 299] on input at bounding box center [736, 301] width 197 height 32
click at [820, 303] on span at bounding box center [820, 301] width 12 height 12
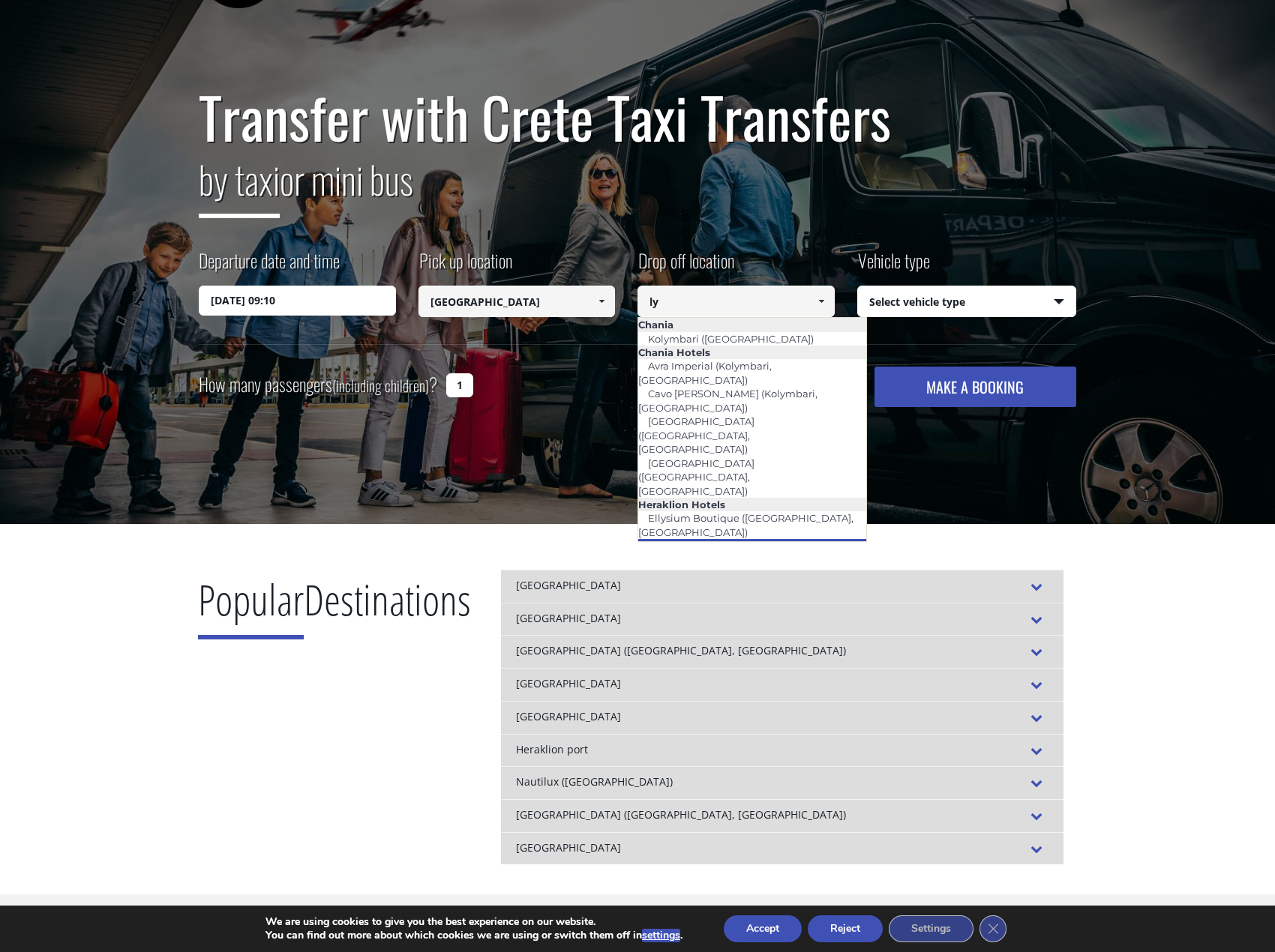
click at [804, 539] on li "Lyttos Beach ([GEOGRAPHIC_DATA])" at bounding box center [753, 546] width 228 height 14
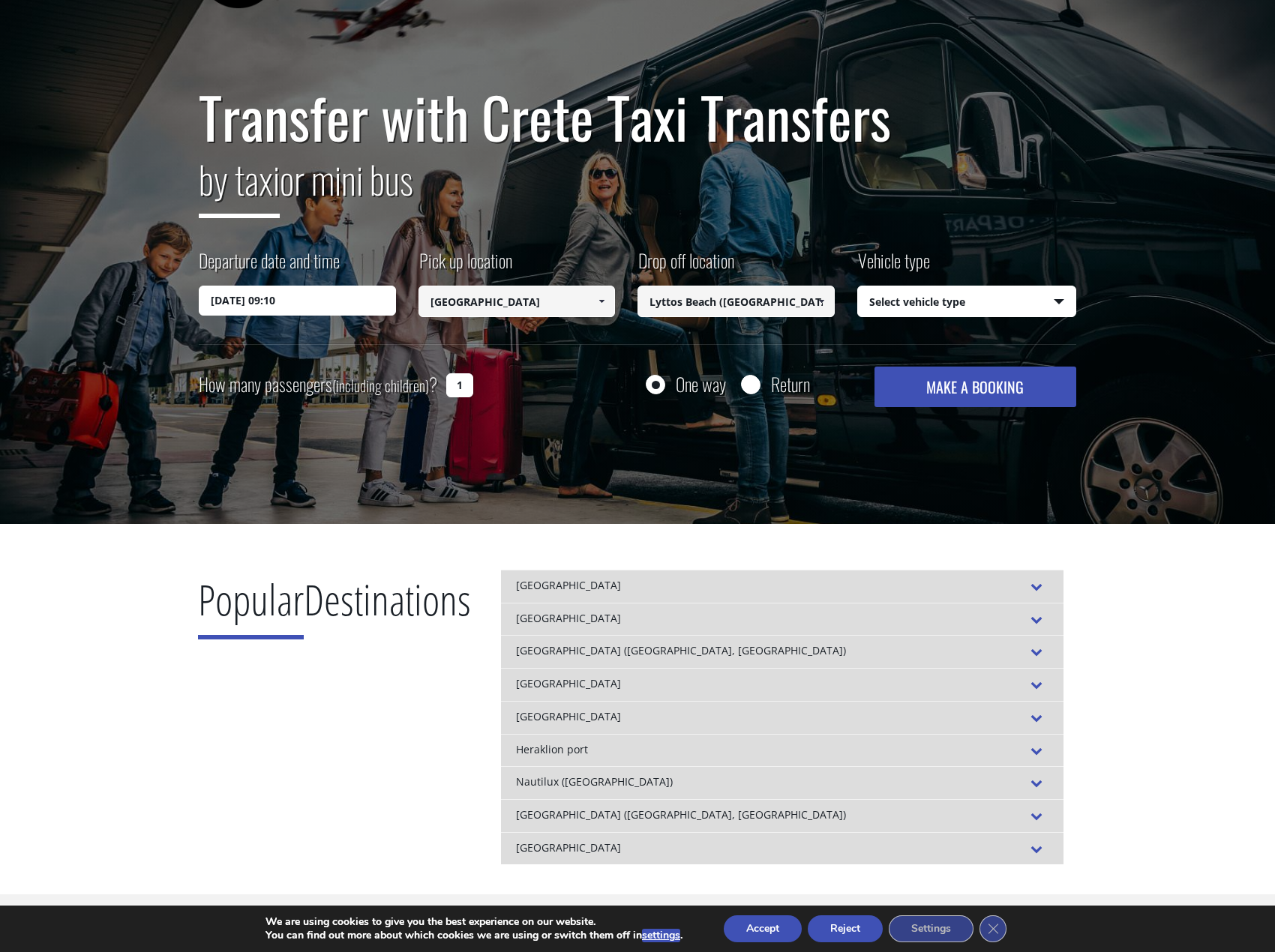
type input "Lyttos Beach ([GEOGRAPHIC_DATA])"
click at [990, 299] on select "Select vehicle type Taxi (4 passengers) Mercedes E Class Mini Van (7 passengers…" at bounding box center [967, 302] width 219 height 32
select select "542"
click at [858, 286] on select "Select vehicle type Taxi (4 passengers) Mercedes E Class Mini Van (7 passengers…" at bounding box center [967, 302] width 219 height 32
drag, startPoint x: 463, startPoint y: 386, endPoint x: 445, endPoint y: 379, distance: 19.3
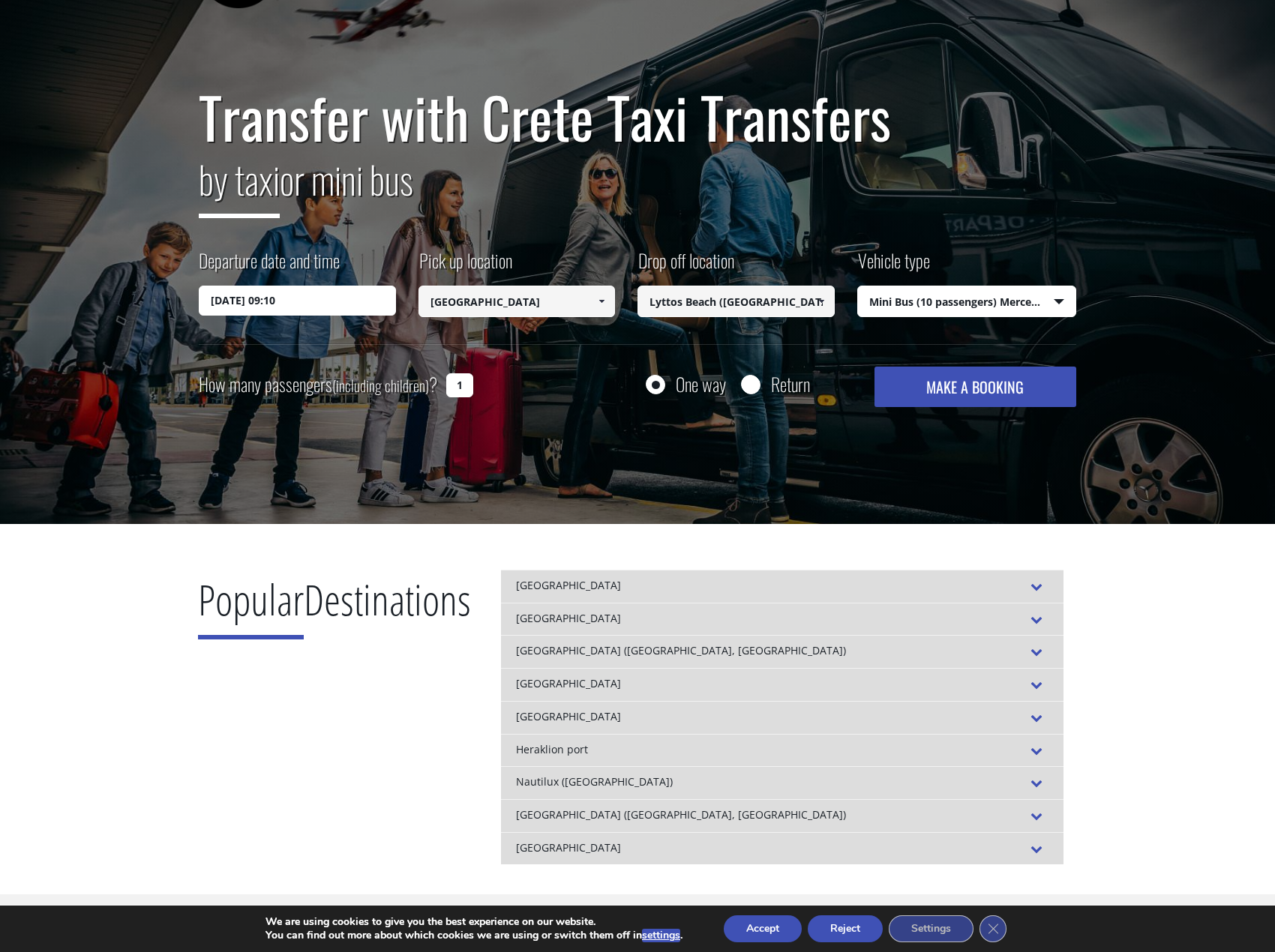
click at [446, 379] on input "1" at bounding box center [460, 385] width 27 height 24
type input "8"
click at [1020, 377] on button "MAKE A BOOKING" at bounding box center [975, 387] width 201 height 41
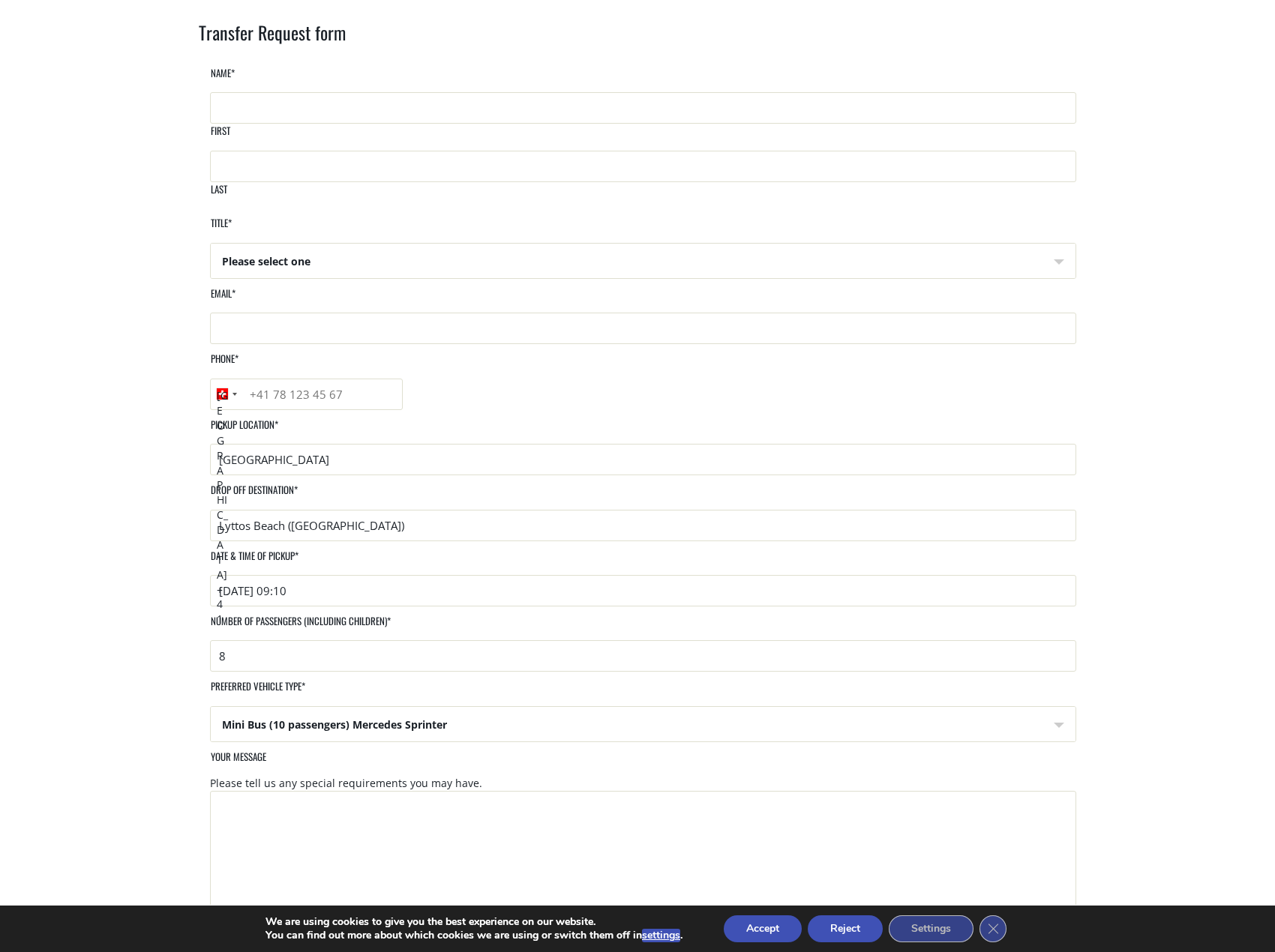
scroll to position [75, 0]
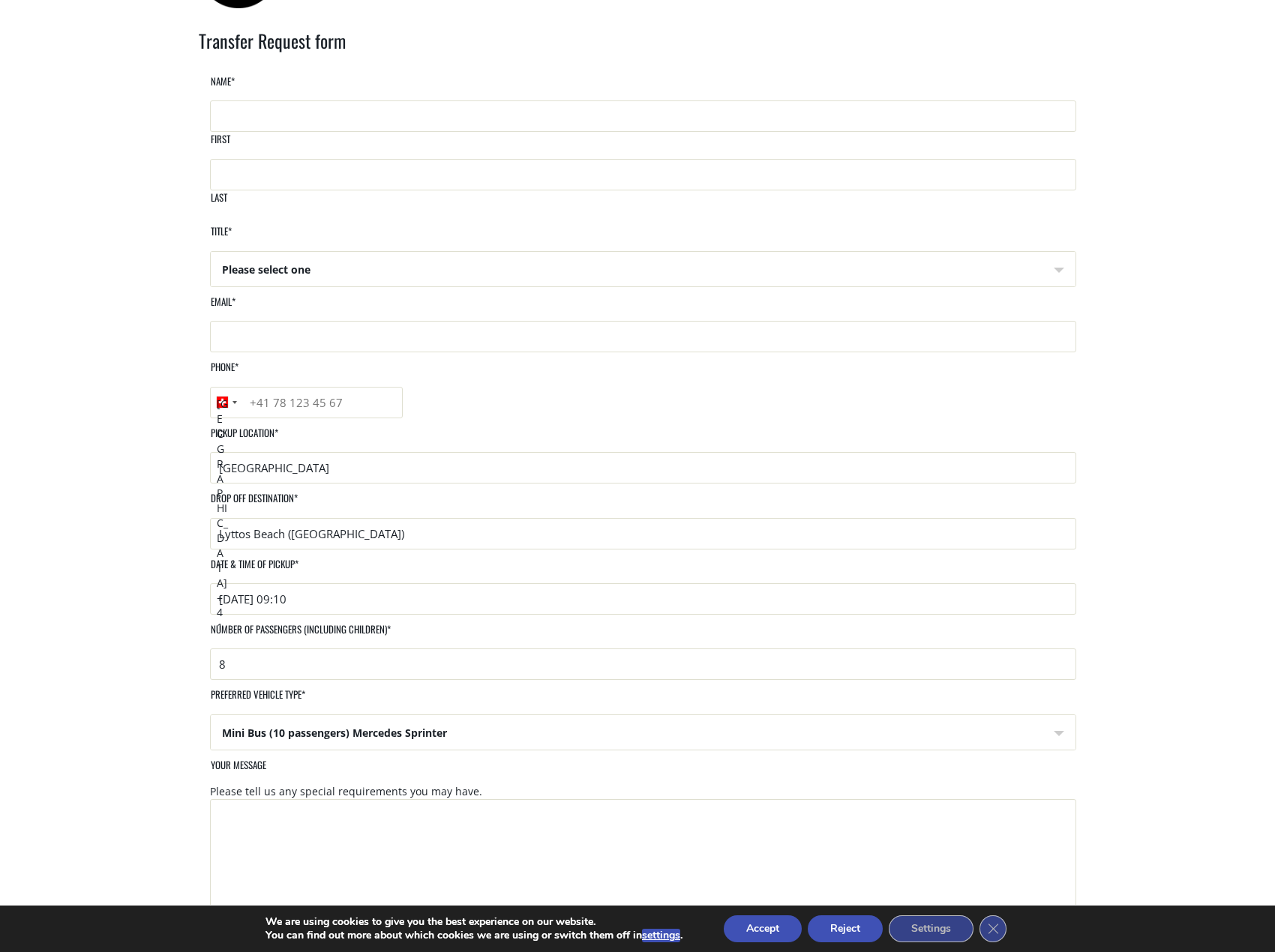
click at [371, 253] on select "Please select one Mr Mrs" at bounding box center [643, 269] width 865 height 36
select select "Mr"
click at [212, 252] on select "Please select one Mr Mrs" at bounding box center [643, 269] width 865 height 36
click at [90, 439] on main "Search results Home Search results Transfer Request form Name * First Last Titl…" at bounding box center [638, 616] width 1275 height 1264
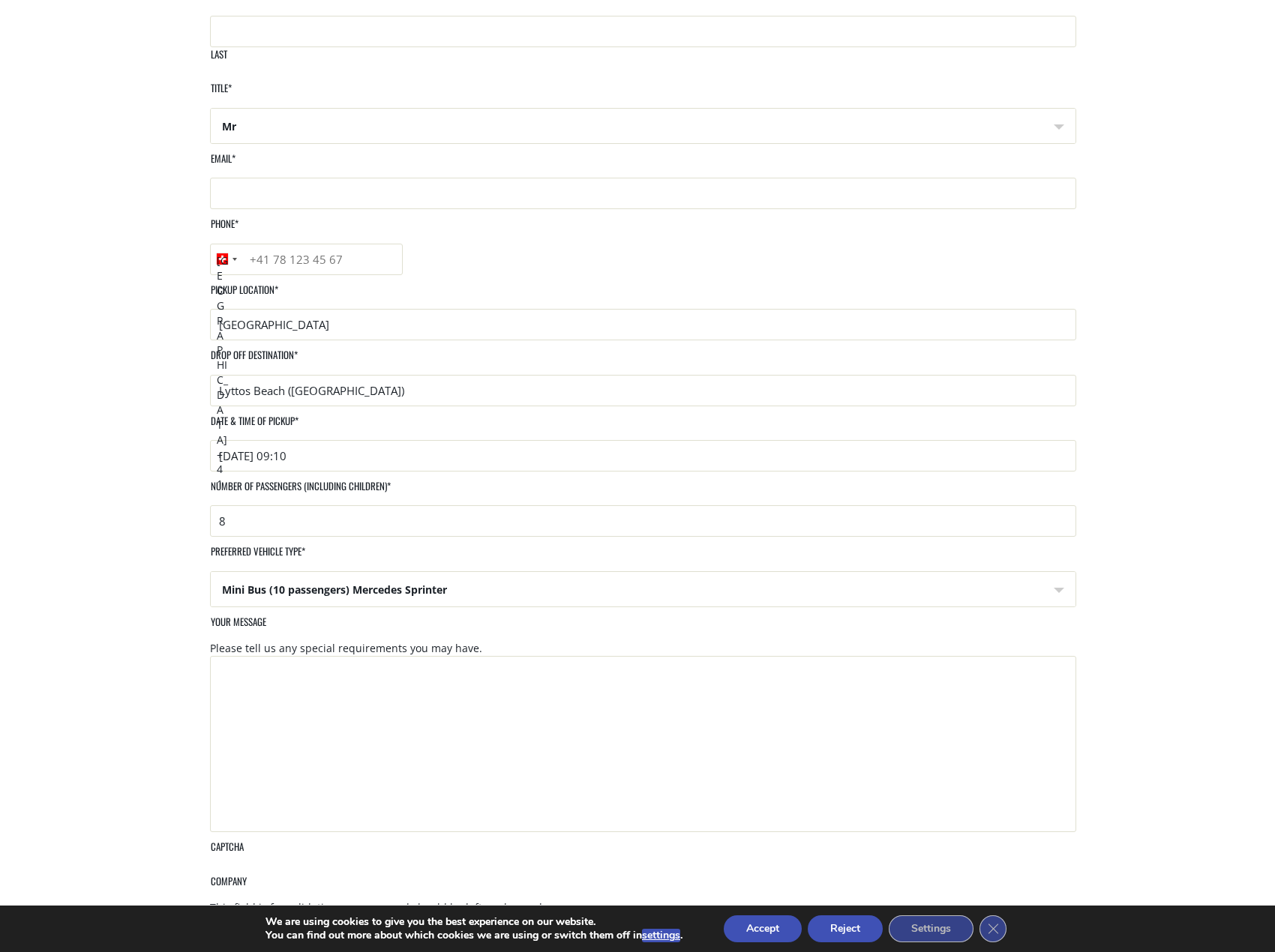
scroll to position [0, 0]
